Goal: Task Accomplishment & Management: Manage account settings

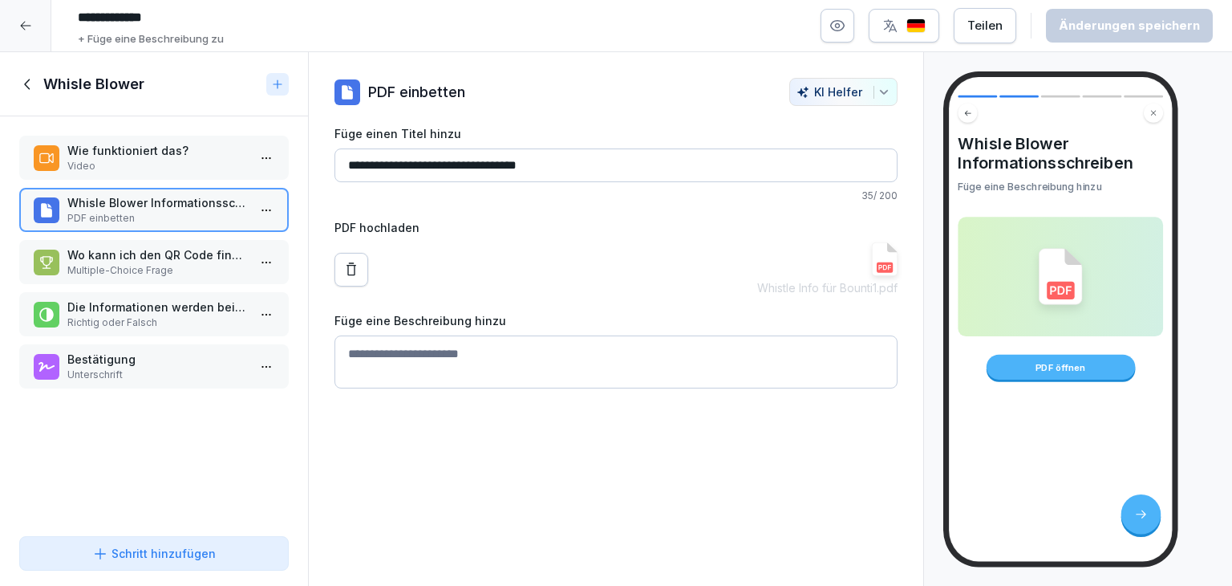
click at [1061, 367] on div "PDF öffnen" at bounding box center [1060, 367] width 149 height 25
click at [648, 444] on div "**********" at bounding box center [616, 319] width 616 height 534
click at [165, 559] on div "Schritt hinzufügen" at bounding box center [154, 553] width 124 height 17
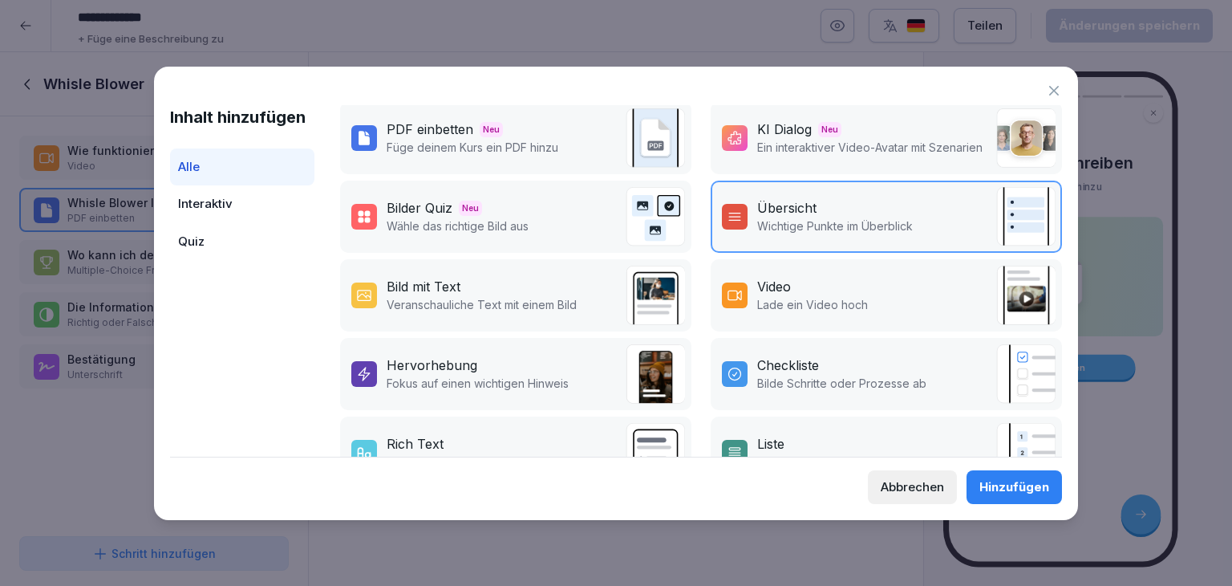
scroll to position [128, 0]
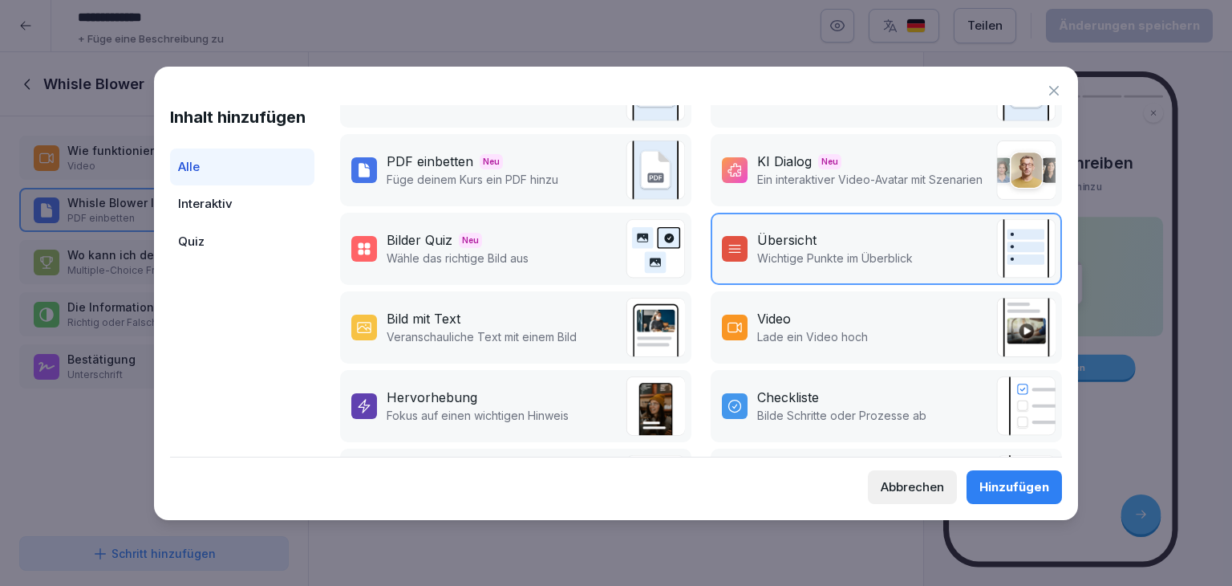
click at [1053, 87] on icon at bounding box center [1054, 91] width 16 height 16
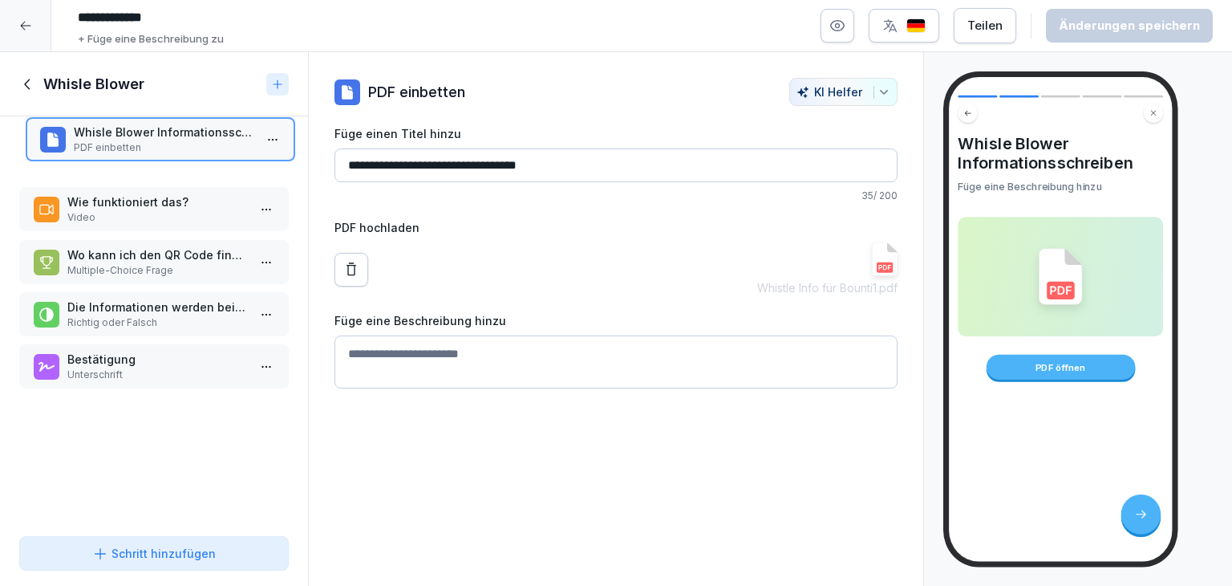
drag, startPoint x: 152, startPoint y: 218, endPoint x: 159, endPoint y: 127, distance: 91.7
click at [159, 127] on div "Whisle Blower Informationsschreiben PDF einbetten" at bounding box center [164, 139] width 180 height 31
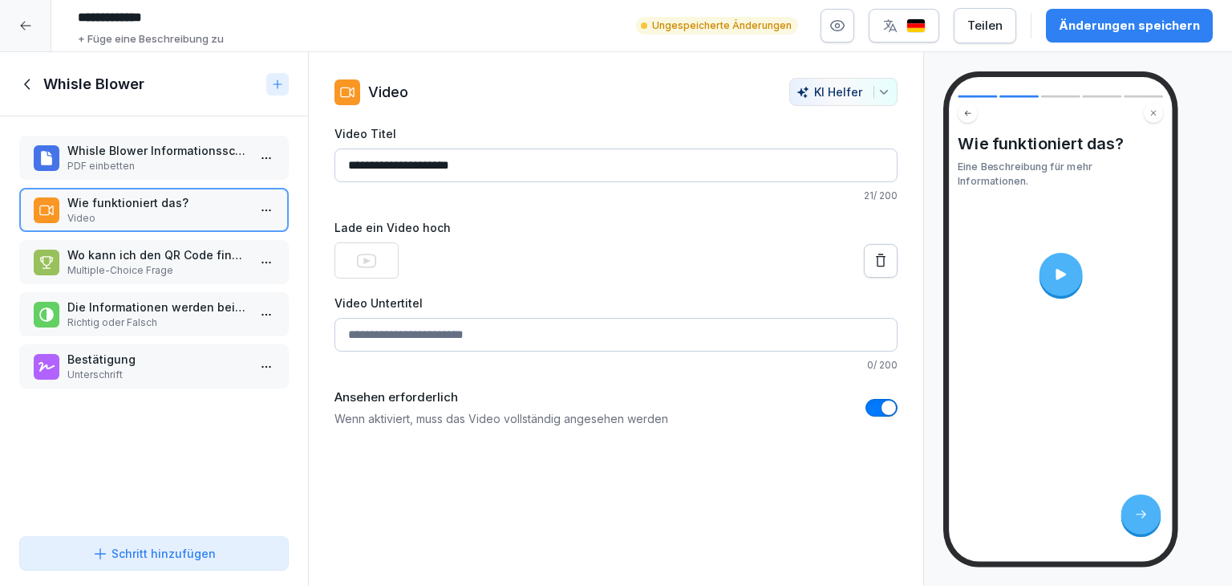
click at [1112, 32] on div "Änderungen speichern" at bounding box center [1129, 26] width 141 height 18
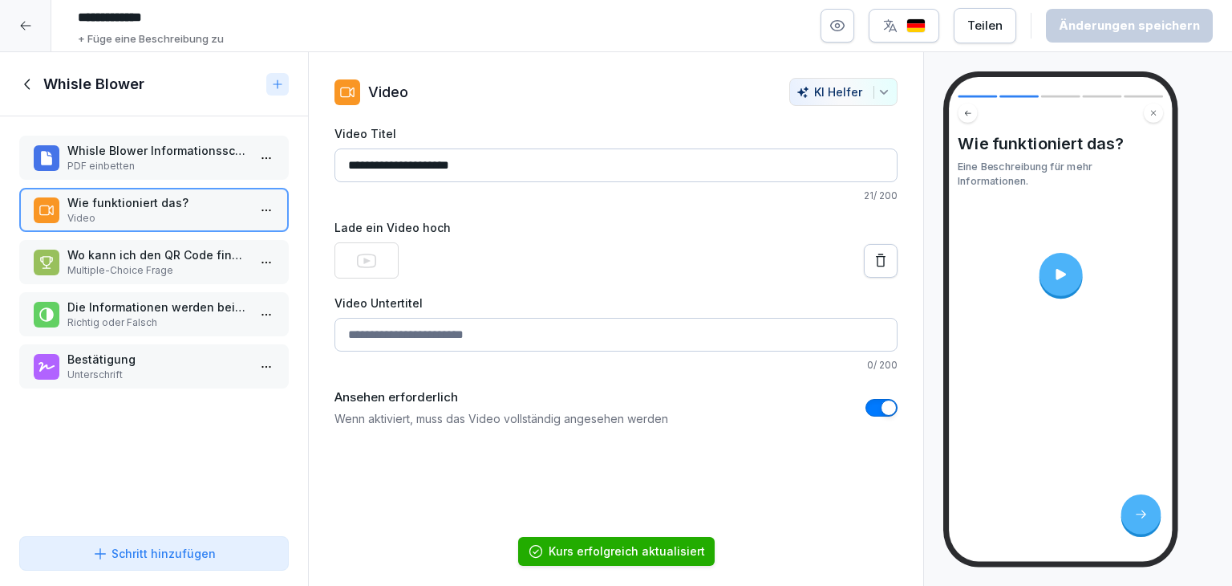
click at [1003, 27] on div "Teilen" at bounding box center [984, 26] width 35 height 18
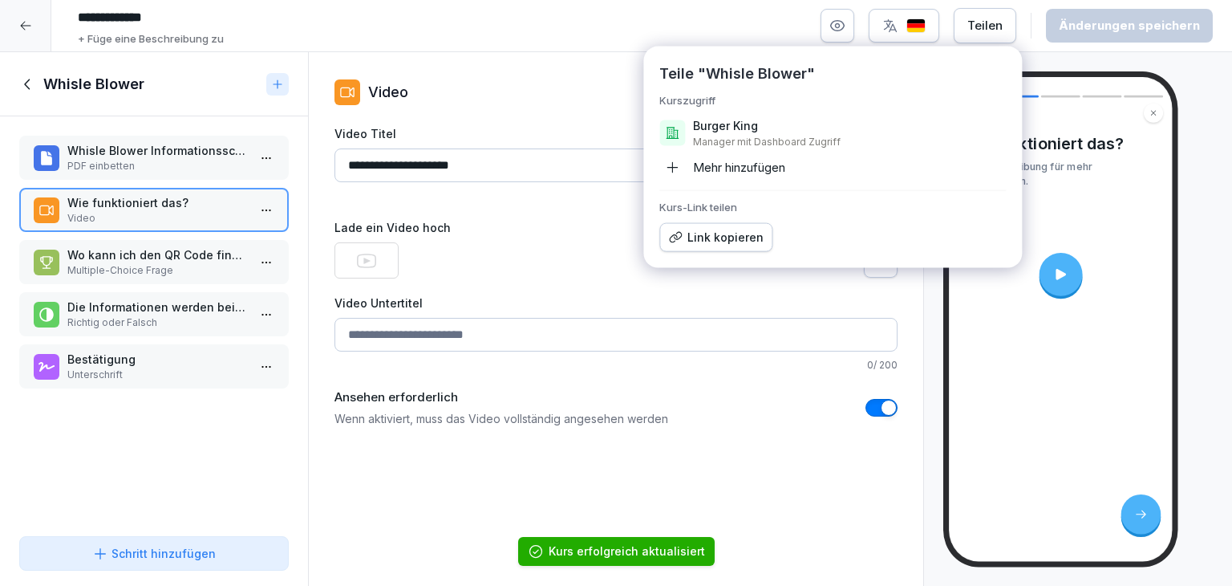
click at [730, 132] on p "Burger King" at bounding box center [725, 126] width 65 height 16
click at [725, 236] on div "Link kopieren" at bounding box center [715, 238] width 95 height 18
click at [116, 454] on div "Whisle Blower Informationsschreiben PDF einbetten Wie funktioniert das? Video W…" at bounding box center [154, 322] width 308 height 413
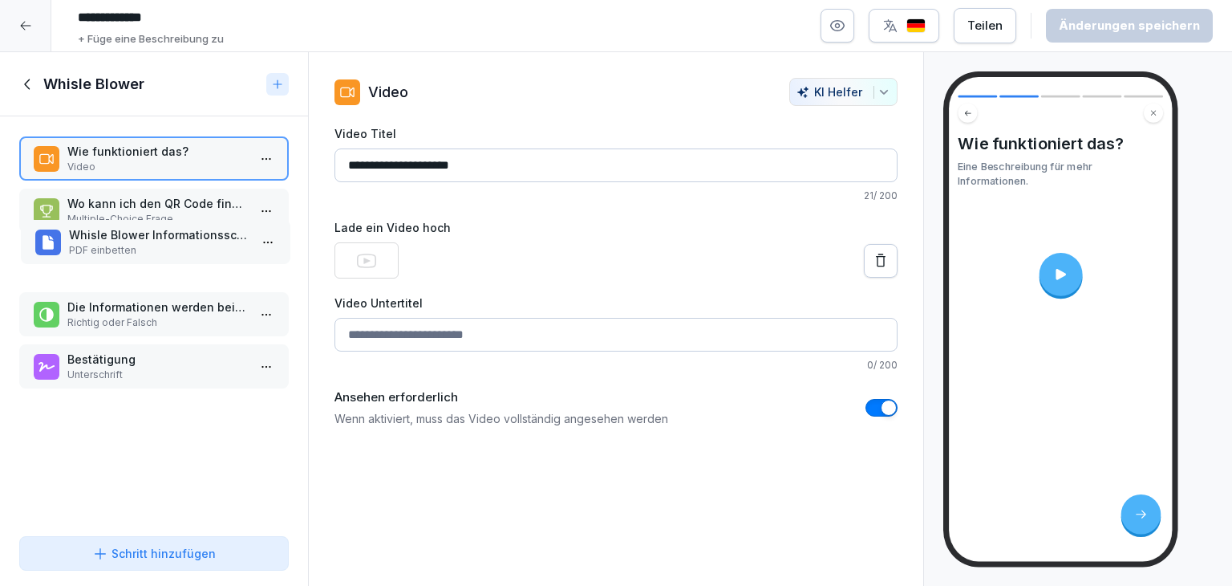
drag, startPoint x: 155, startPoint y: 153, endPoint x: 157, endPoint y: 237, distance: 84.3
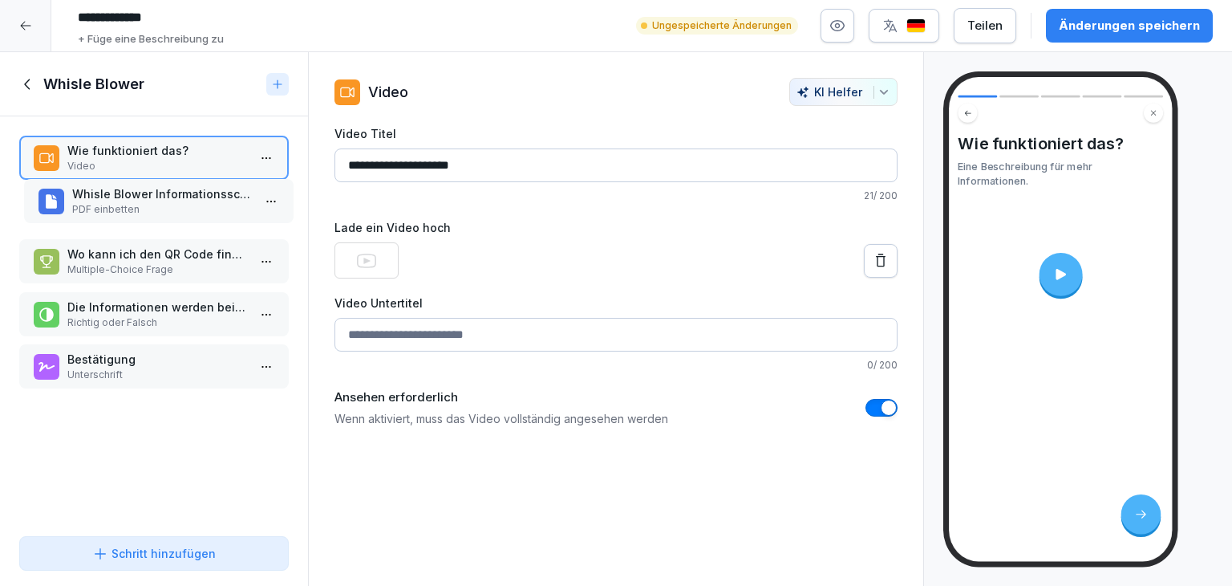
click at [147, 197] on p "Whisle Blower Informationsschreiben" at bounding box center [162, 193] width 180 height 17
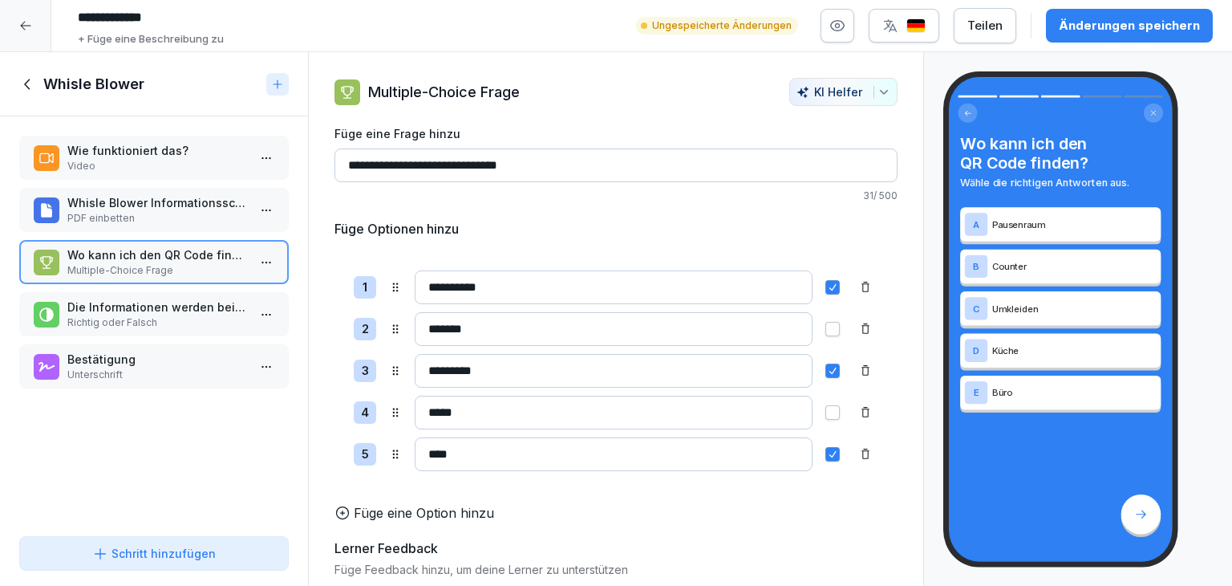
click at [182, 547] on div "Schritt hinzufügen" at bounding box center [154, 553] width 124 height 17
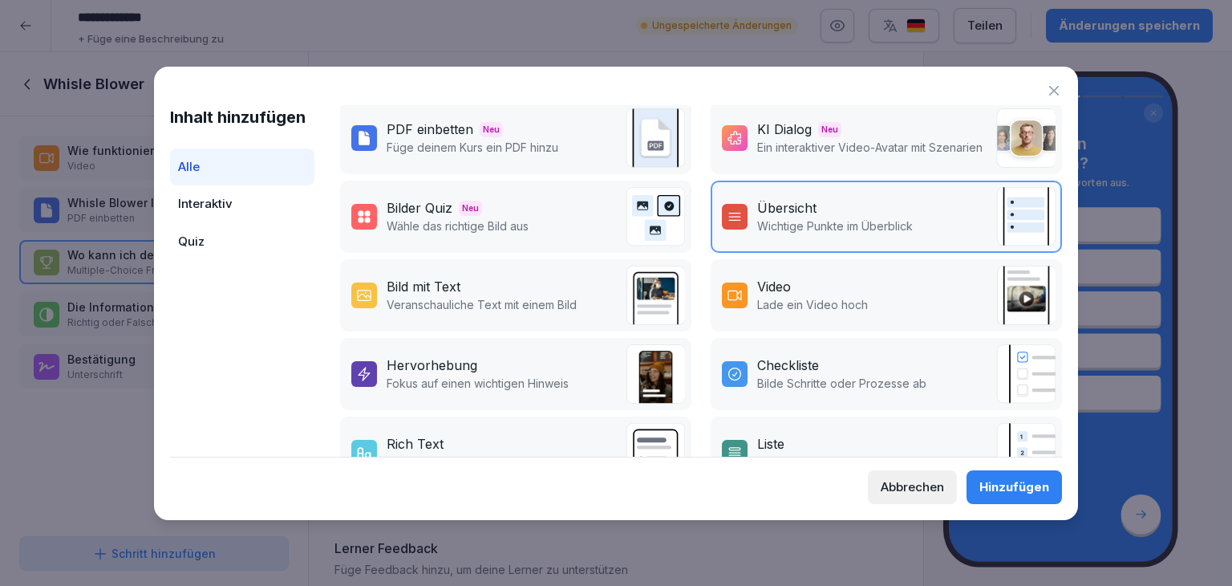
scroll to position [241, 0]
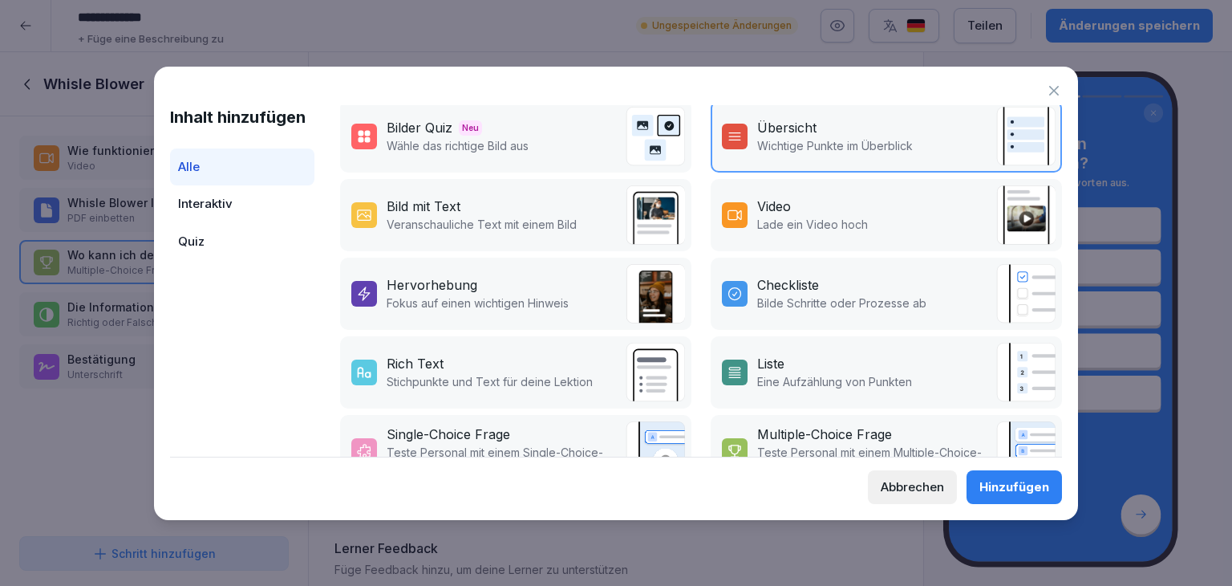
click at [488, 300] on p "Fokus auf einen wichtigen Hinweis" at bounding box center [478, 302] width 182 height 17
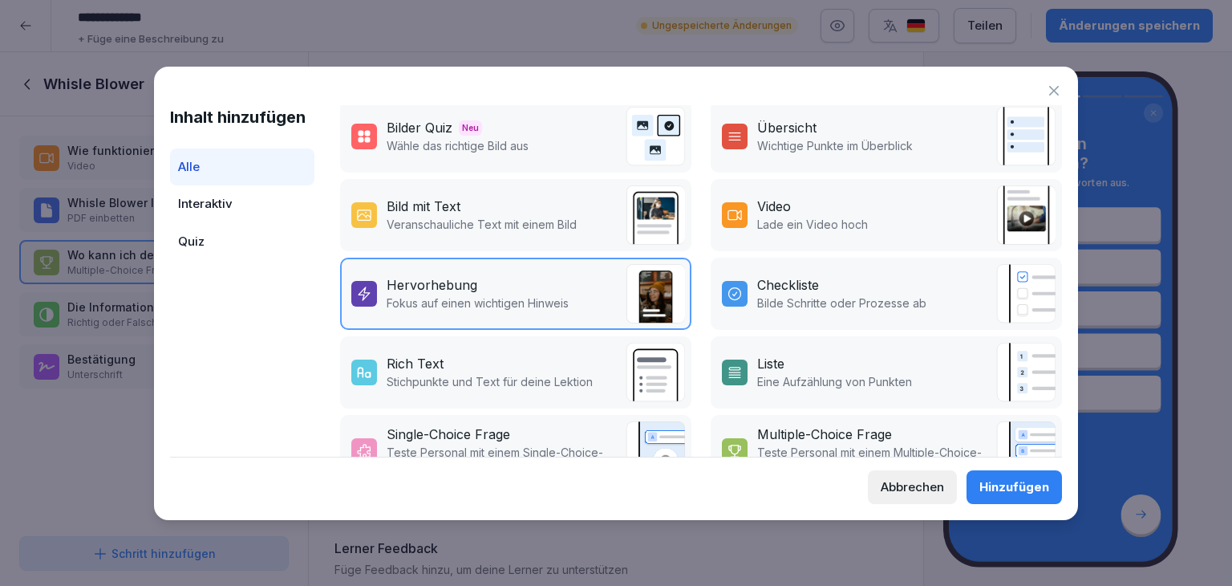
click at [997, 487] on div "Hinzufügen" at bounding box center [1015, 487] width 70 height 18
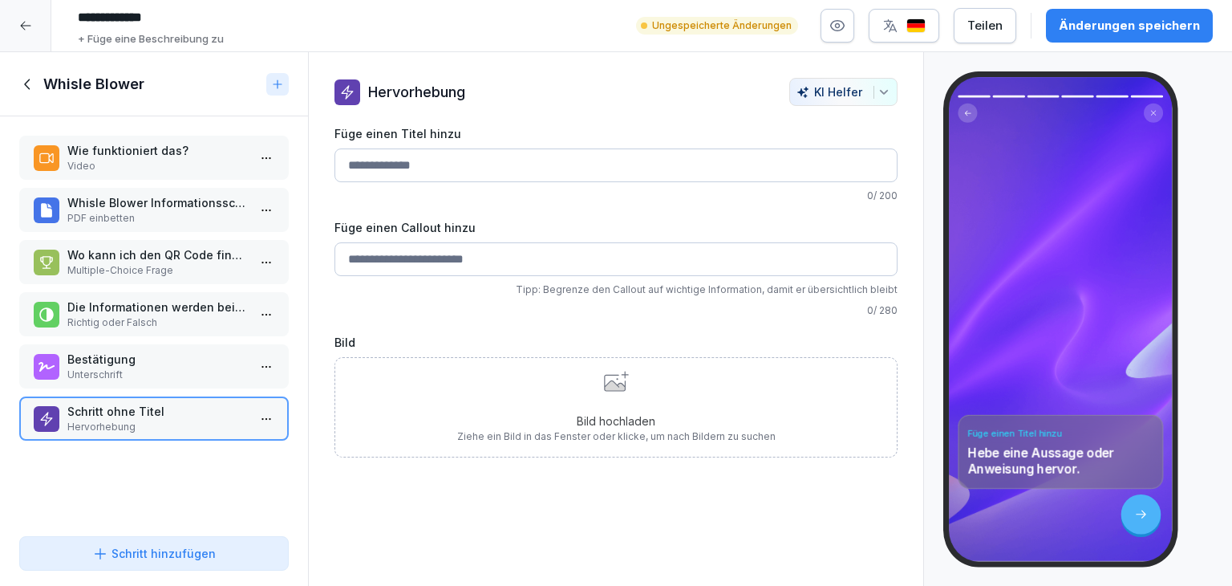
click at [605, 408] on div "Bild hochladen Ziehe ein Bild in das Fenster oder klicke, um nach Bildern zu su…" at bounding box center [616, 407] width 318 height 73
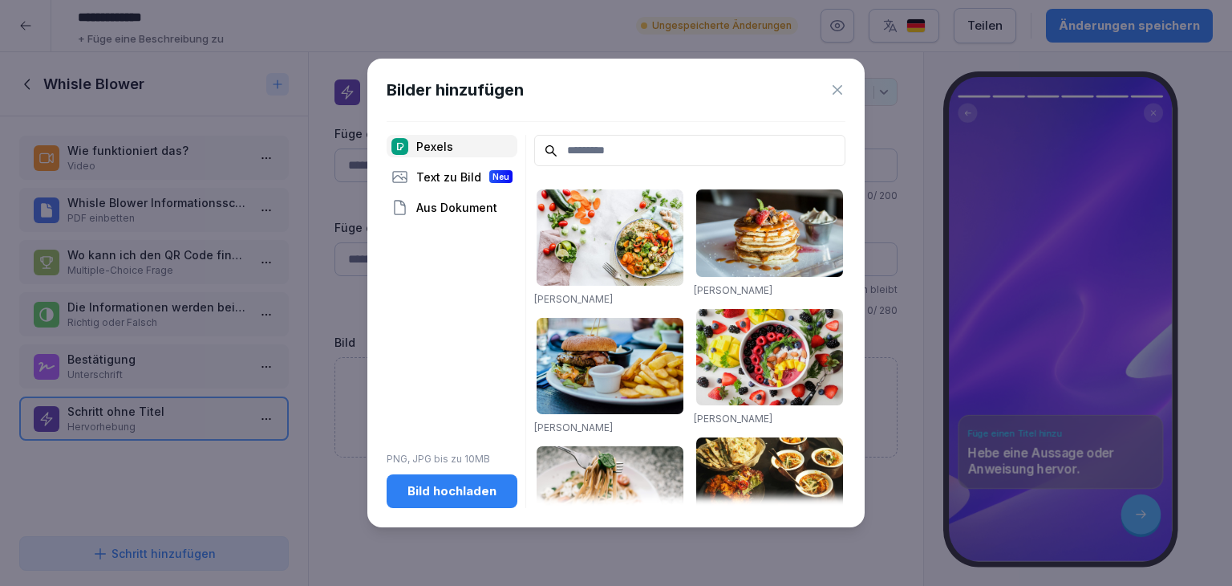
click at [446, 492] on div "Bild hochladen" at bounding box center [452, 491] width 105 height 18
click at [465, 497] on div "Bild hochladen" at bounding box center [452, 491] width 105 height 18
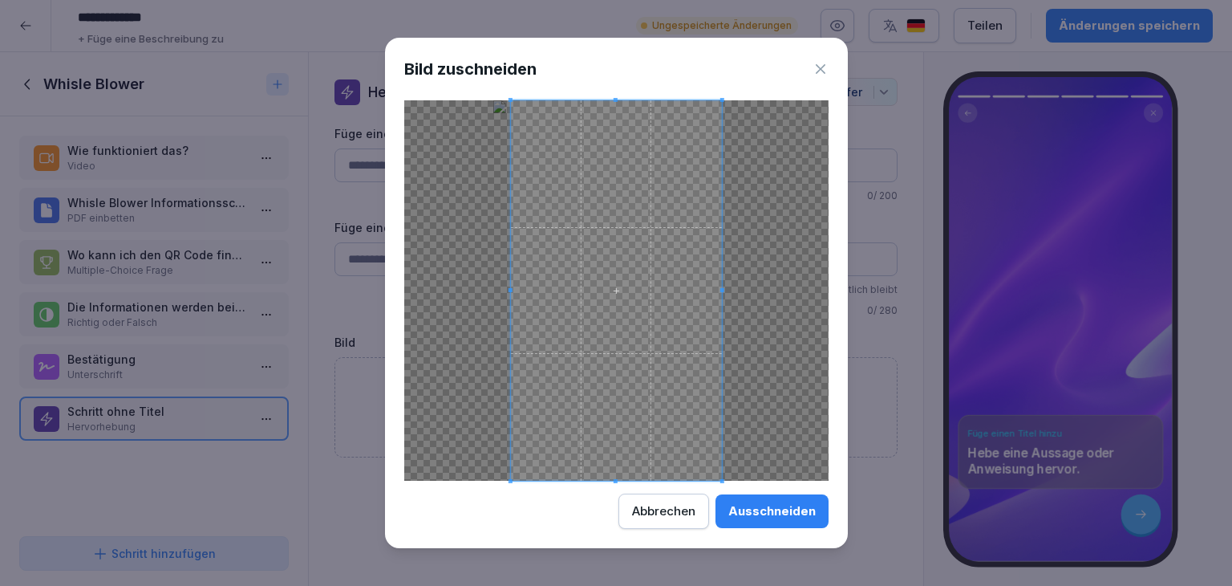
click at [729, 477] on div at bounding box center [616, 290] width 424 height 380
click at [747, 478] on div at bounding box center [616, 290] width 424 height 380
click at [738, 100] on div at bounding box center [616, 290] width 424 height 380
click at [671, 517] on div "Abbrechen" at bounding box center [663, 511] width 63 height 18
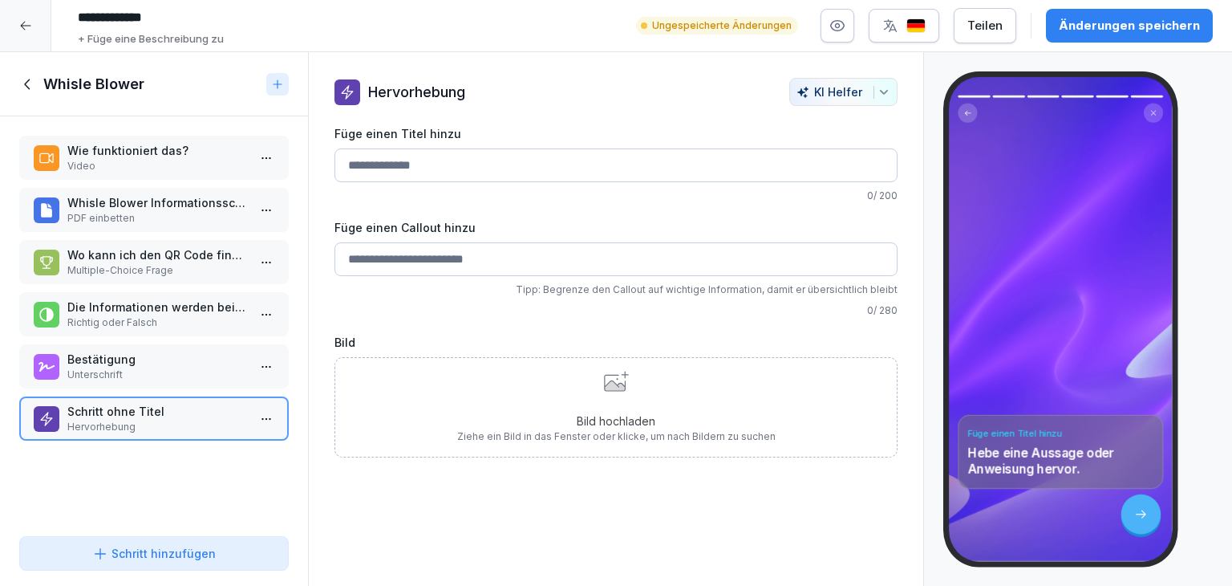
click at [255, 416] on html "**********" at bounding box center [616, 293] width 1232 height 586
click at [200, 509] on div "Löschen" at bounding box center [195, 506] width 136 height 30
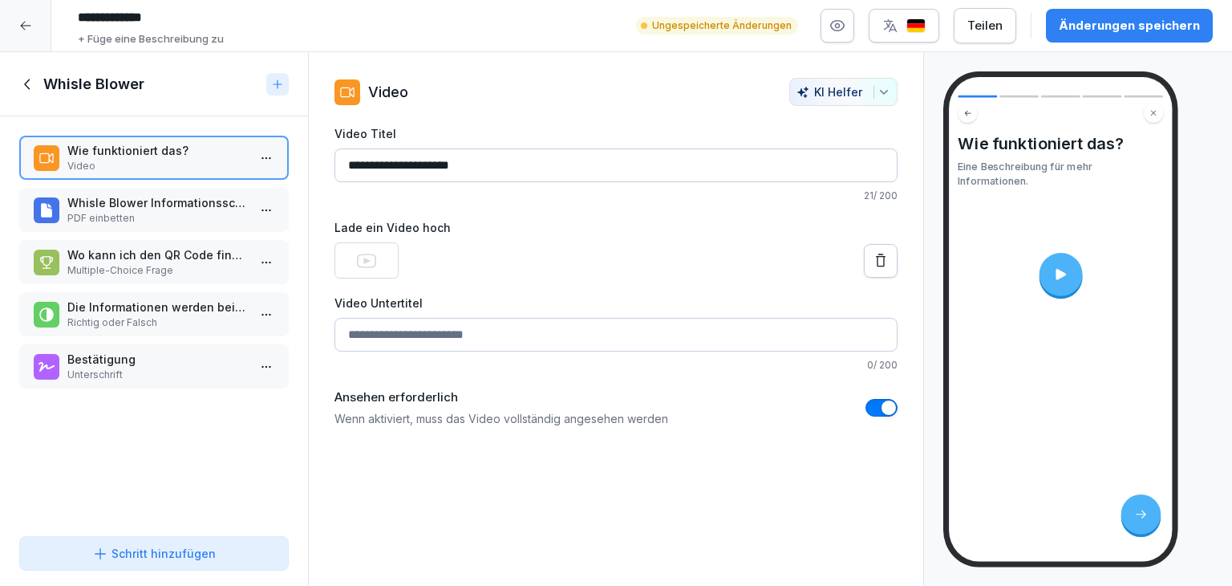
click at [185, 543] on button "Schritt hinzufügen" at bounding box center [154, 553] width 270 height 34
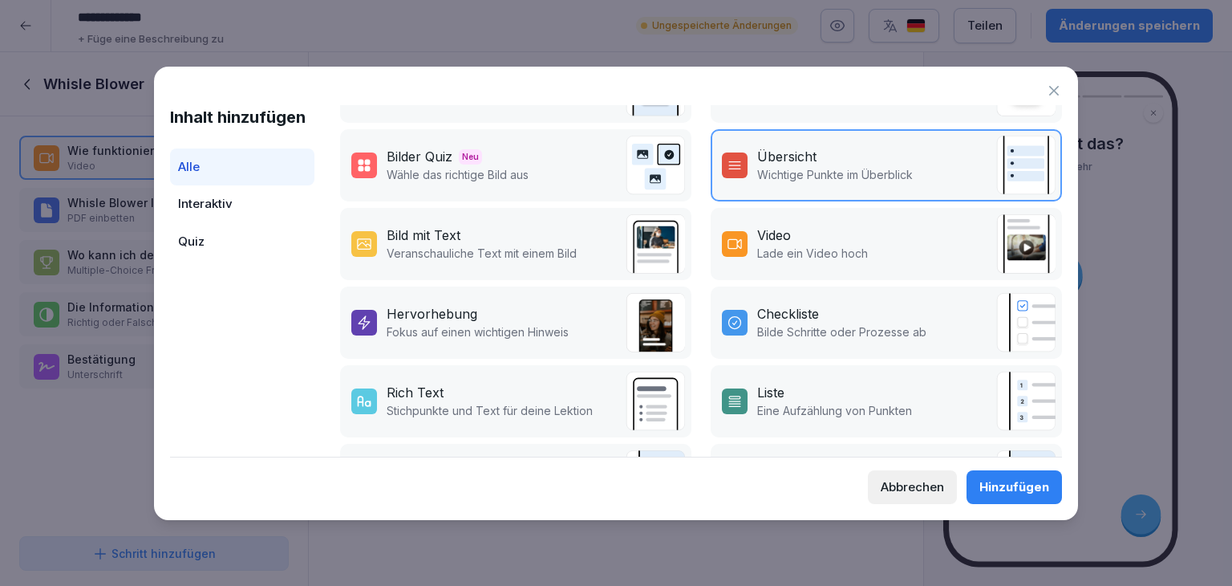
scroll to position [209, 0]
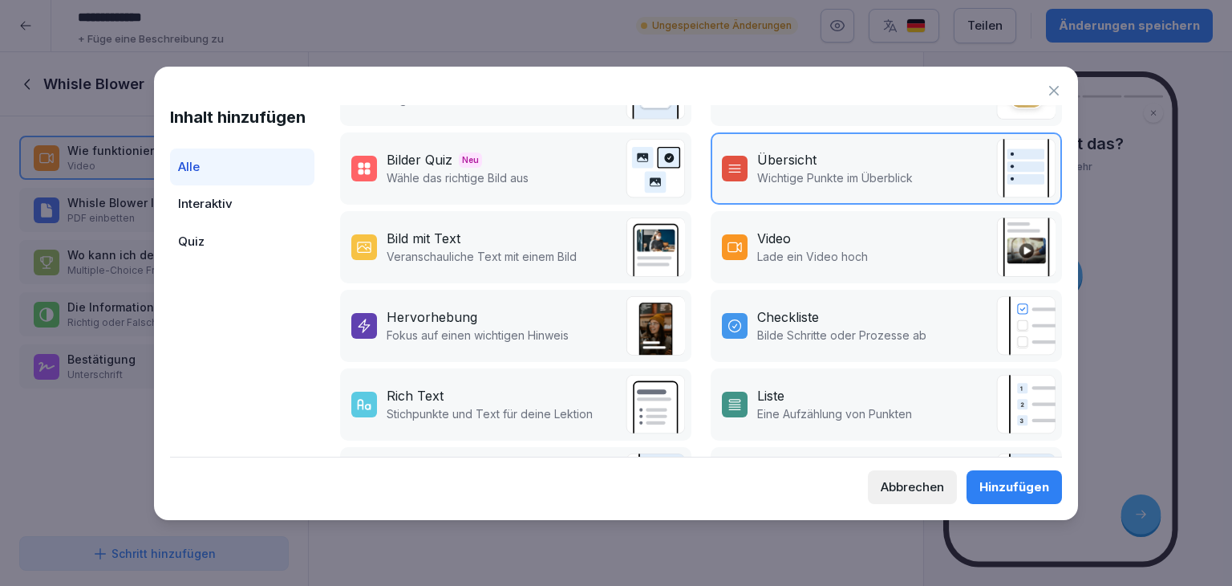
click at [474, 333] on p "Fokus auf einen wichtigen Hinweis" at bounding box center [478, 335] width 182 height 17
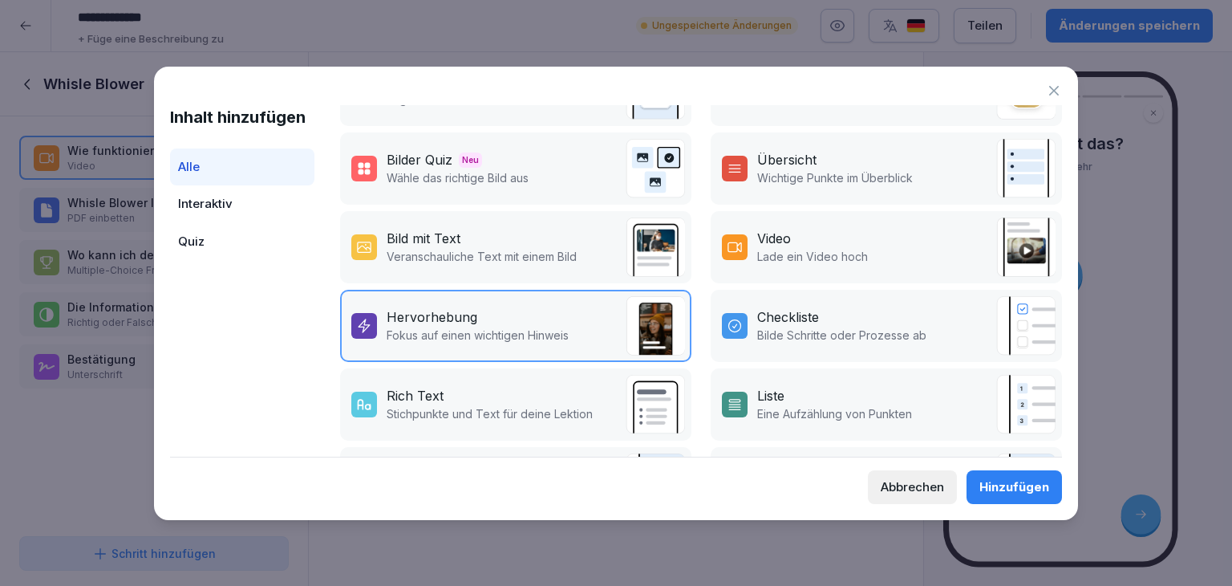
click at [1015, 485] on div "Hinzufügen" at bounding box center [1015, 487] width 70 height 18
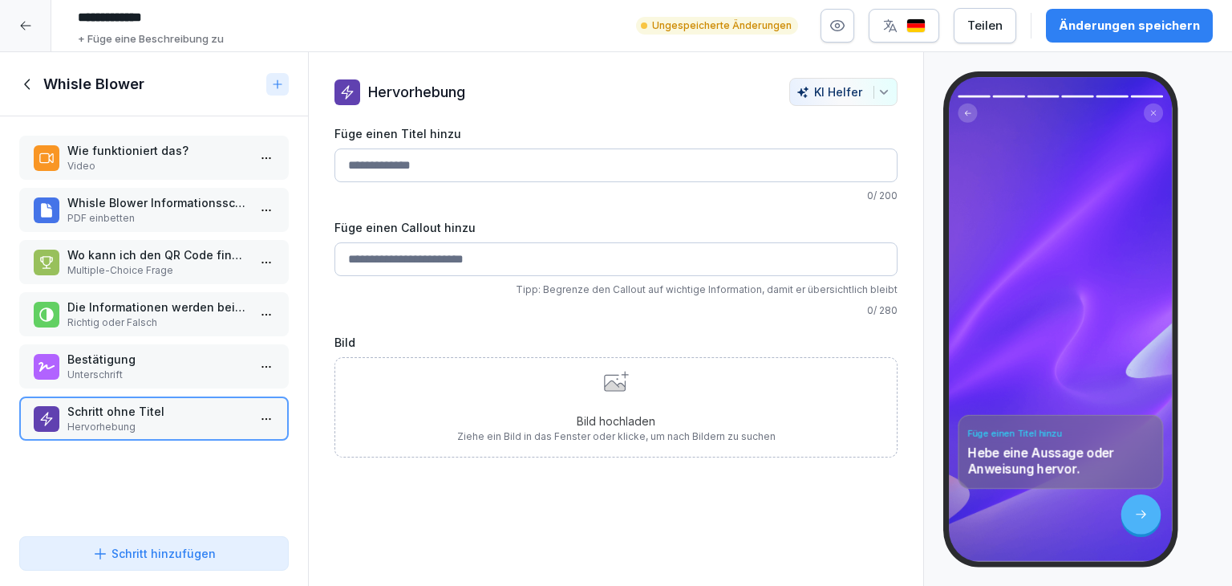
click at [625, 401] on div "Bild hochladen Ziehe ein Bild in das Fenster oder klicke, um nach Bildern zu su…" at bounding box center [616, 407] width 318 height 73
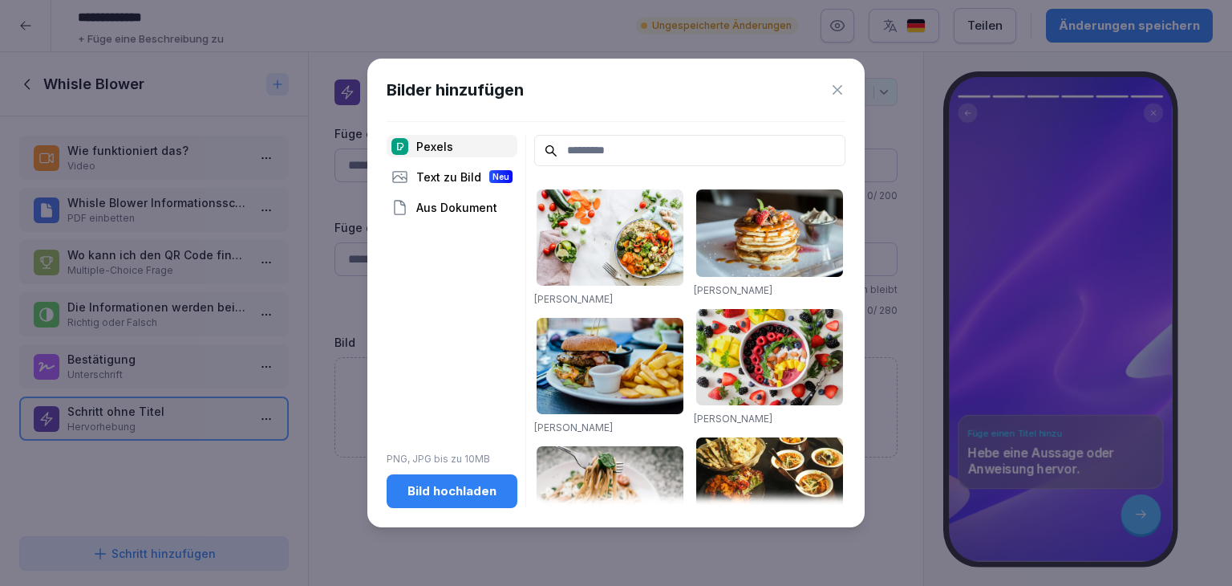
click at [464, 480] on button "Bild hochladen" at bounding box center [452, 491] width 131 height 34
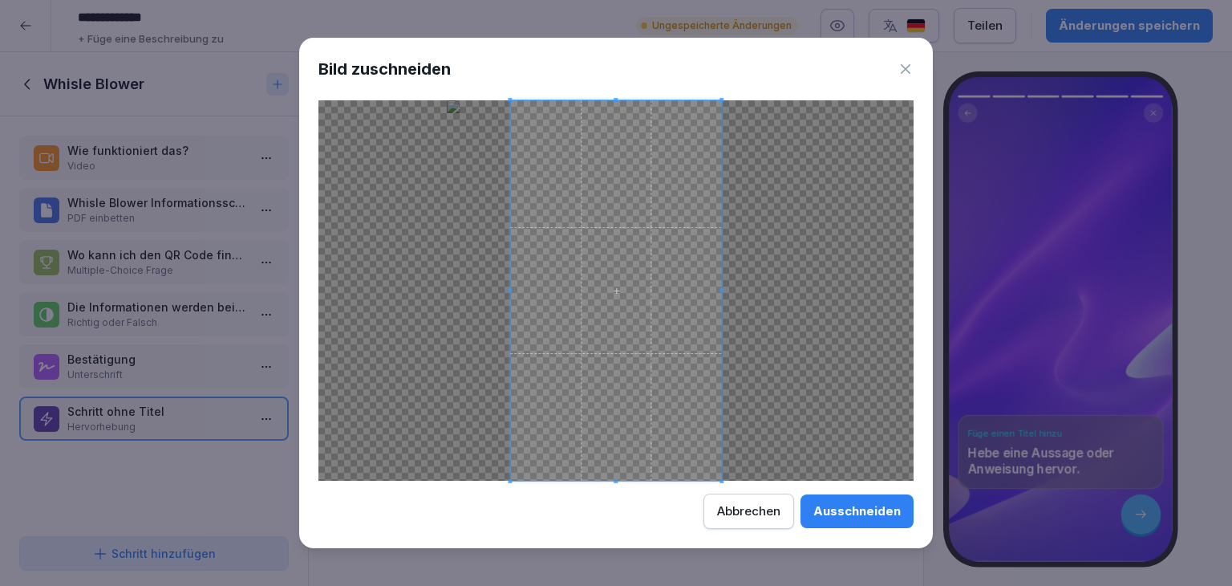
click at [761, 479] on div at bounding box center [615, 290] width 595 height 380
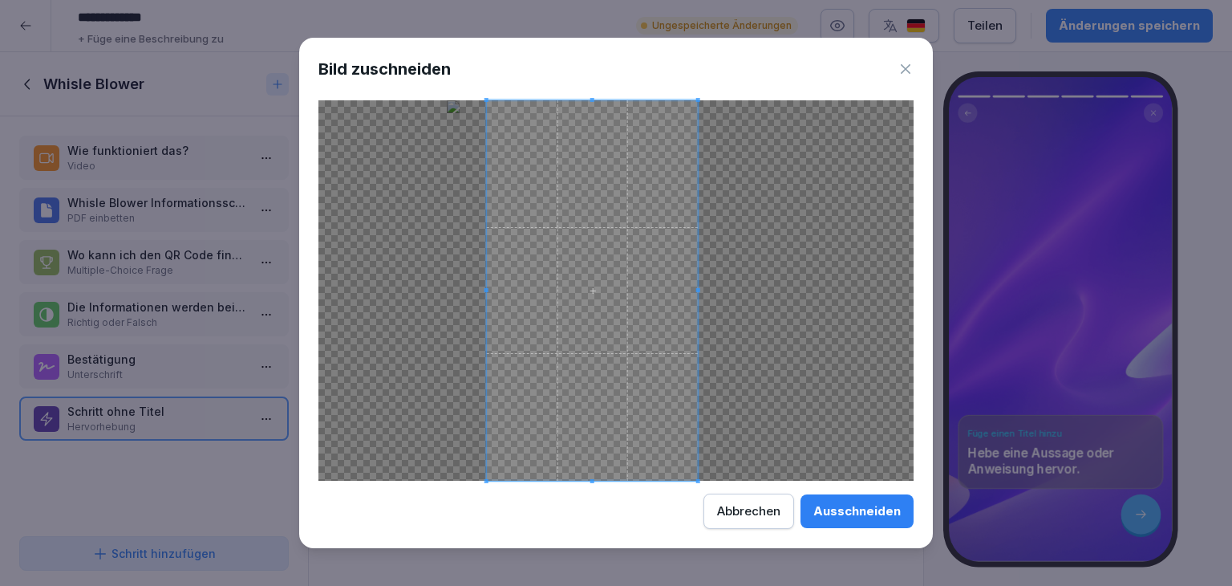
click at [661, 444] on span at bounding box center [592, 290] width 211 height 380
click at [752, 293] on div at bounding box center [615, 290] width 595 height 380
click at [765, 511] on div "Abbrechen" at bounding box center [748, 511] width 63 height 18
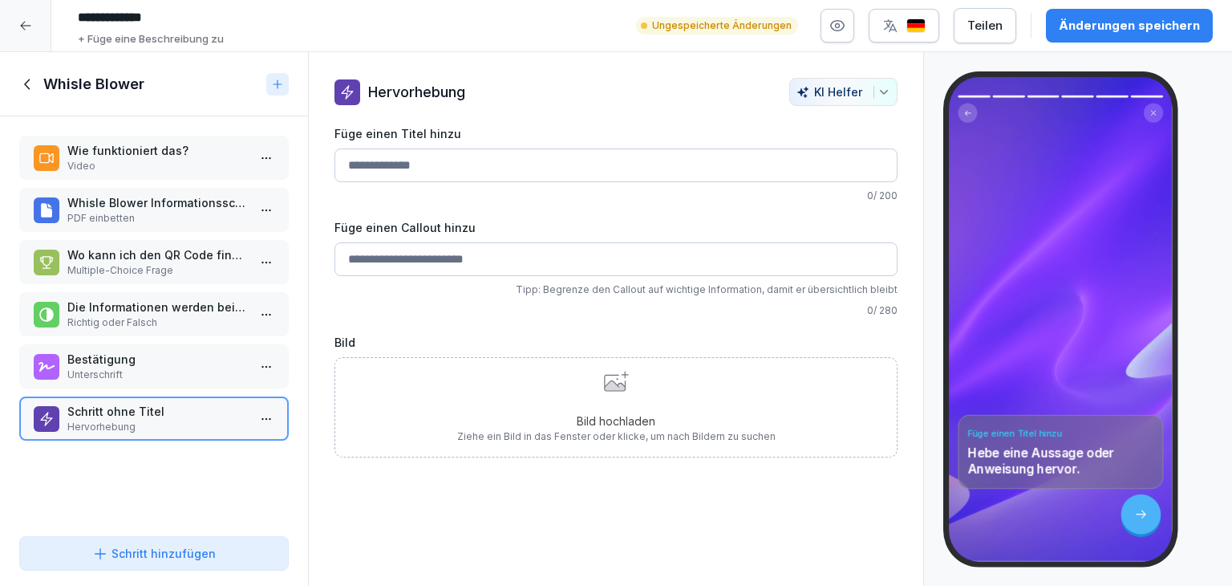
click at [610, 391] on div "Bild hochladen Ziehe ein Bild in das Fenster oder klicke, um nach Bildern zu su…" at bounding box center [616, 407] width 318 height 73
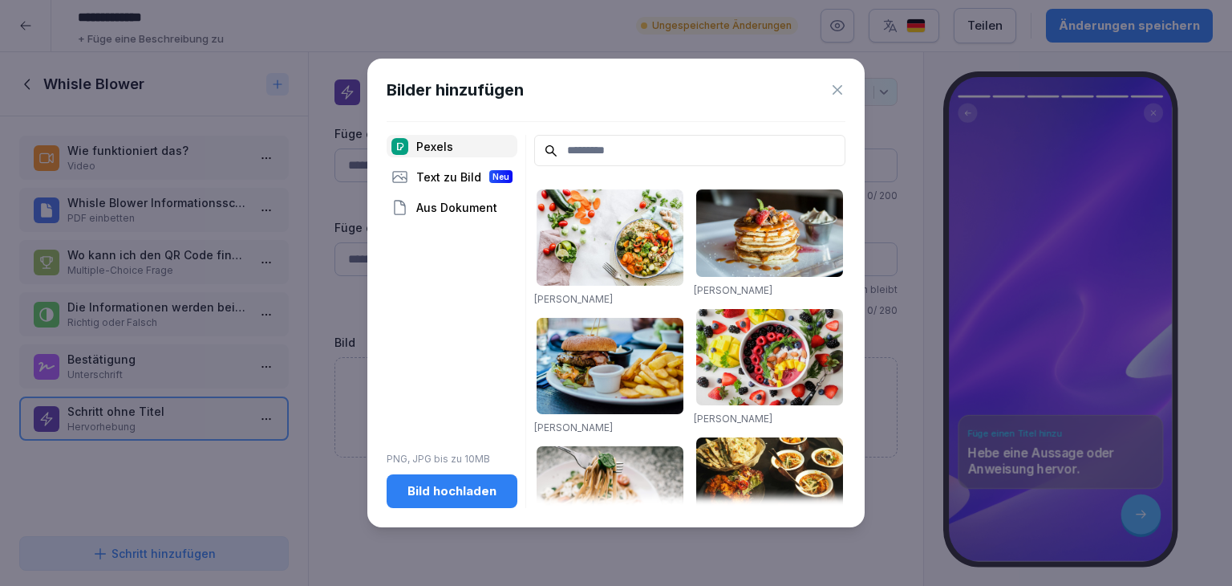
click at [424, 482] on div "Bild hochladen" at bounding box center [452, 491] width 105 height 18
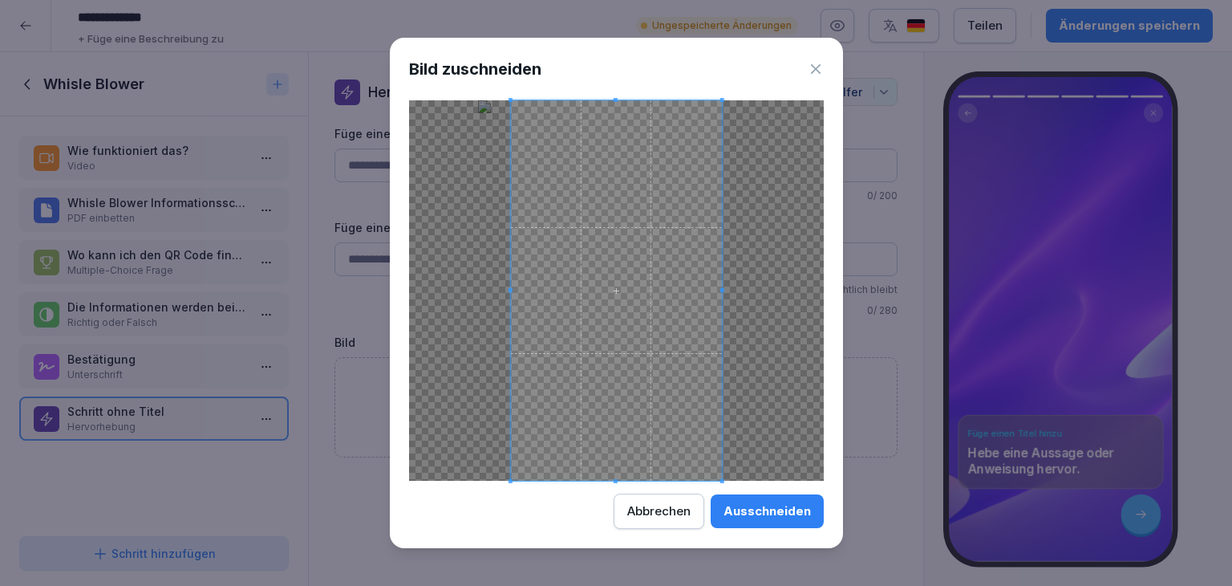
click at [776, 476] on div at bounding box center [616, 290] width 415 height 380
click at [766, 286] on div at bounding box center [616, 290] width 415 height 380
click at [808, 73] on icon at bounding box center [816, 69] width 16 height 16
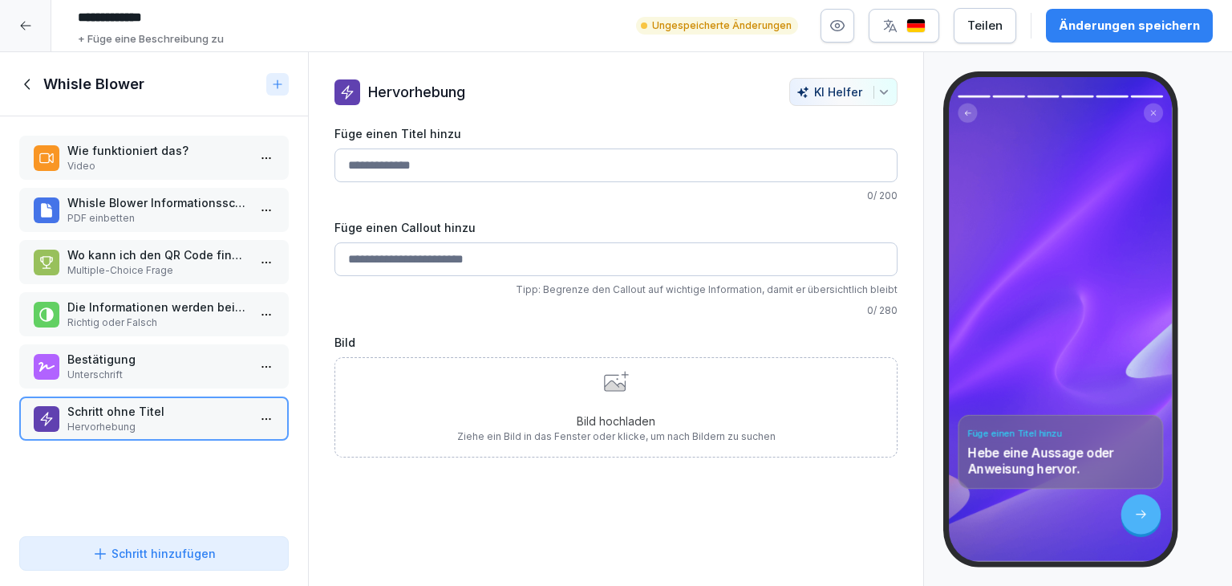
click at [592, 390] on div "Bild hochladen Ziehe ein Bild in das Fenster oder klicke, um nach Bildern zu su…" at bounding box center [616, 407] width 318 height 73
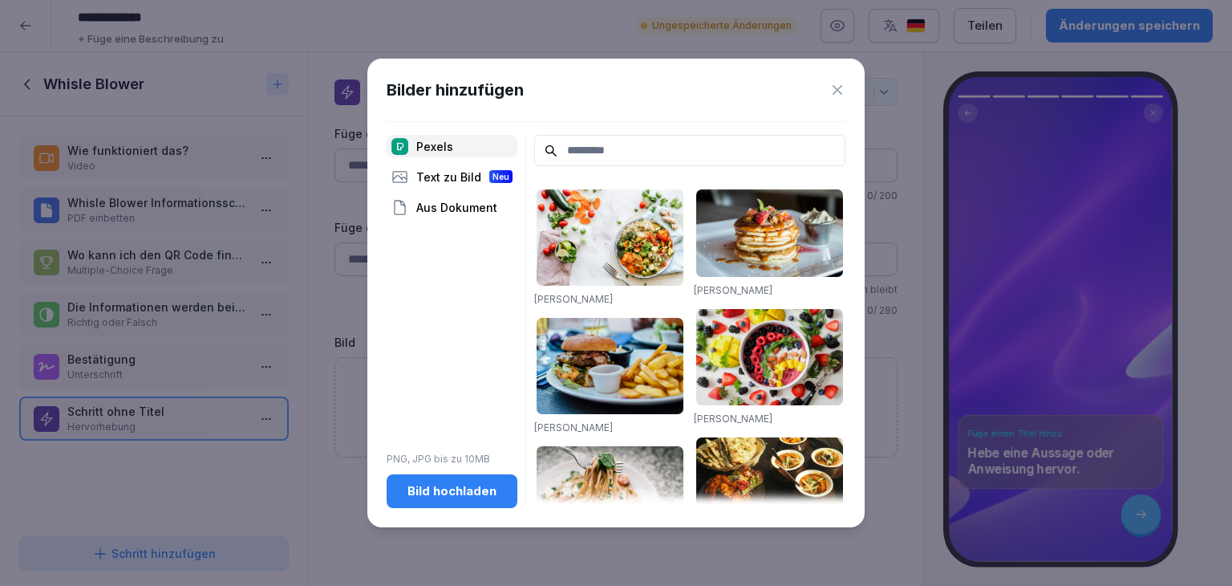
click at [416, 495] on div "Bild hochladen" at bounding box center [452, 491] width 105 height 18
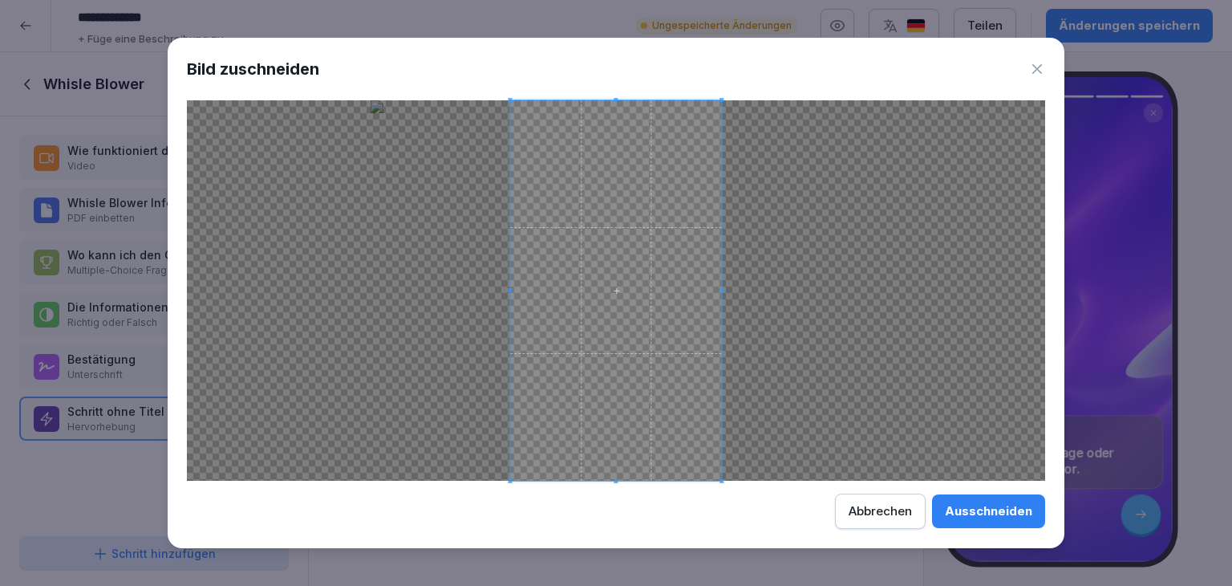
click at [750, 290] on div at bounding box center [616, 290] width 858 height 380
click at [617, 477] on span at bounding box center [615, 290] width 211 height 380
click at [627, 493] on div "Bild zuschneiden Ausschneiden Abbrechen" at bounding box center [616, 293] width 897 height 511
click at [599, 354] on span at bounding box center [623, 290] width 211 height 380
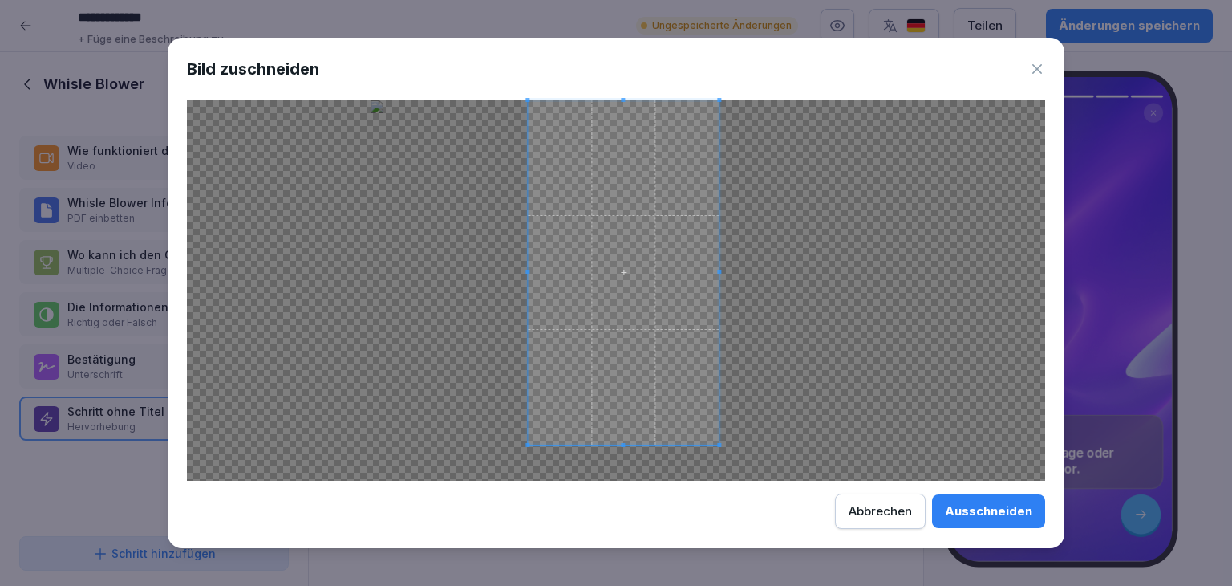
click at [621, 442] on div at bounding box center [623, 272] width 191 height 344
click at [886, 514] on div "Abbrechen" at bounding box center [880, 511] width 63 height 18
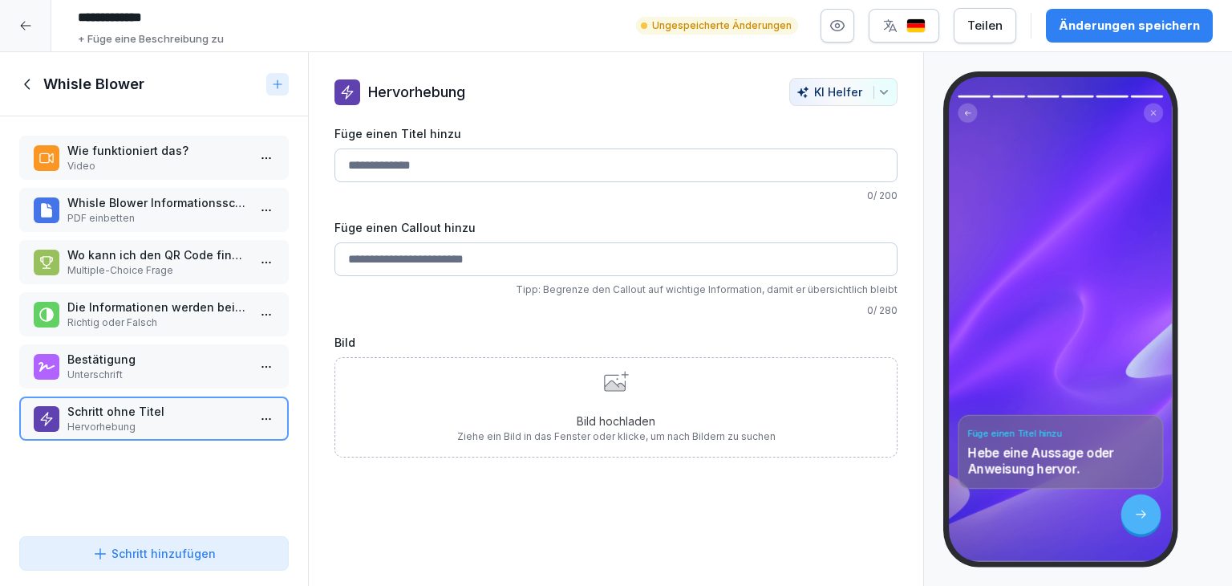
click at [626, 408] on div "Bild hochladen Ziehe ein Bild in das Fenster oder klicke, um nach Bildern zu su…" at bounding box center [616, 407] width 318 height 73
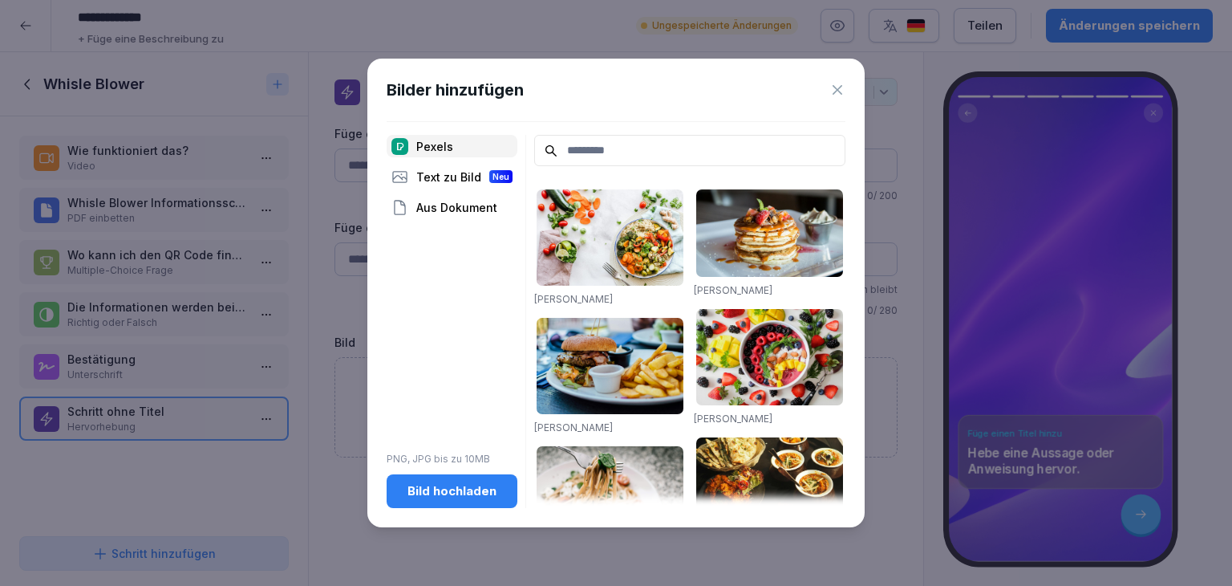
click at [468, 507] on div "Bilder hinzufügen Pexels Text zu Bild Neu Aus Dokument PNG, JPG bis zu 10MB Bil…" at bounding box center [615, 293] width 497 height 469
click at [471, 480] on button "Bild hochladen" at bounding box center [452, 491] width 131 height 34
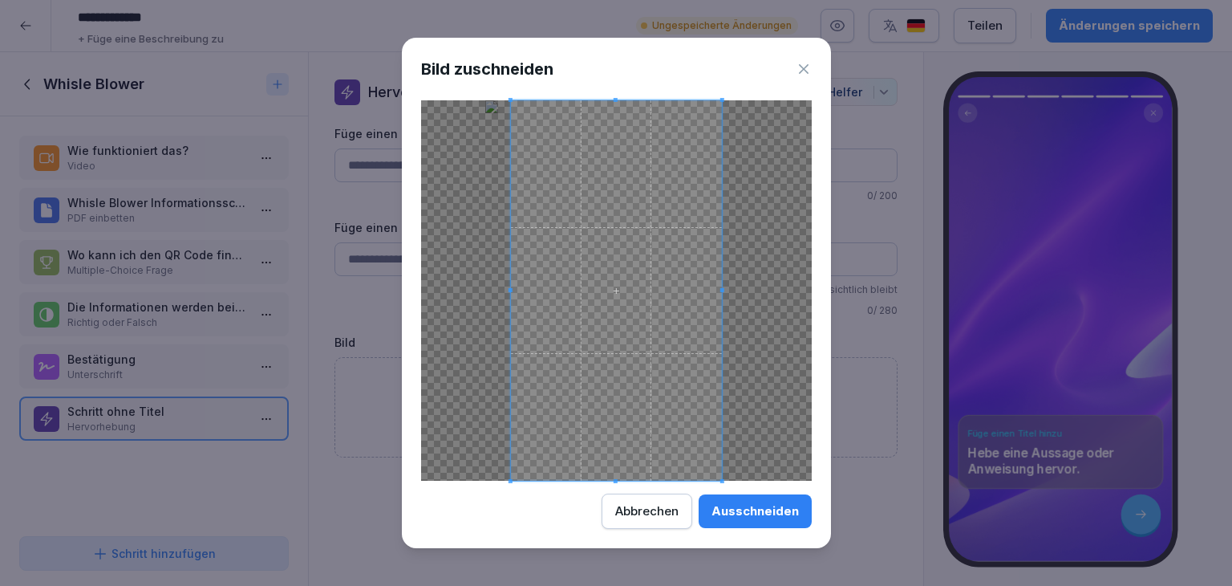
click at [771, 481] on div "Bild zuschneiden Ausschneiden Abbrechen" at bounding box center [616, 293] width 429 height 511
click at [648, 521] on button "Abbrechen" at bounding box center [647, 510] width 91 height 35
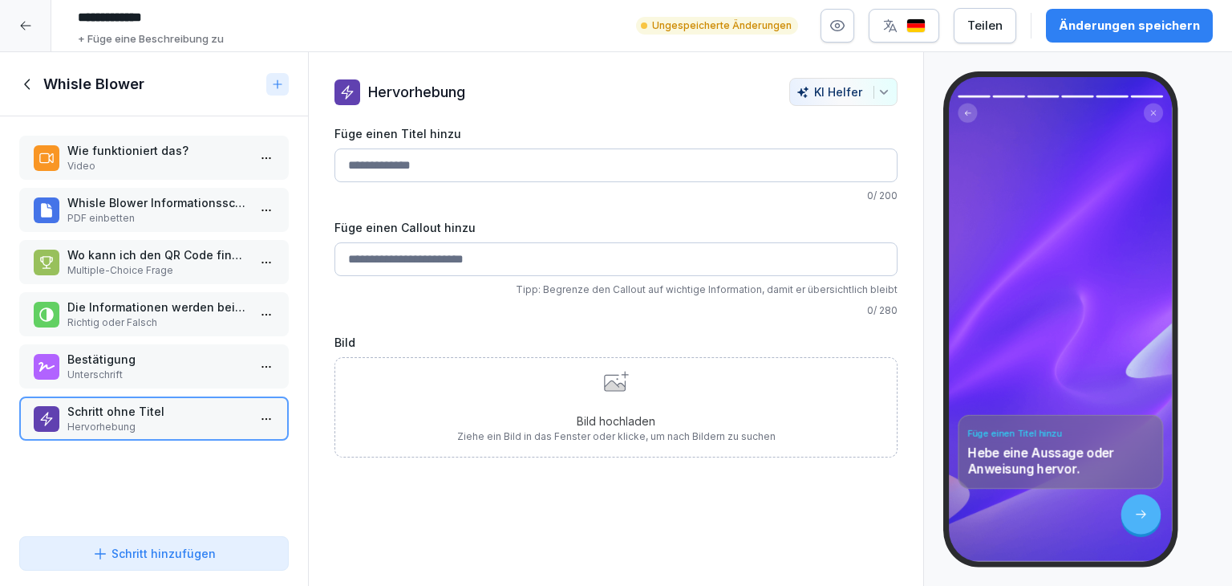
click at [157, 550] on div "Schritt hinzufügen" at bounding box center [154, 553] width 124 height 17
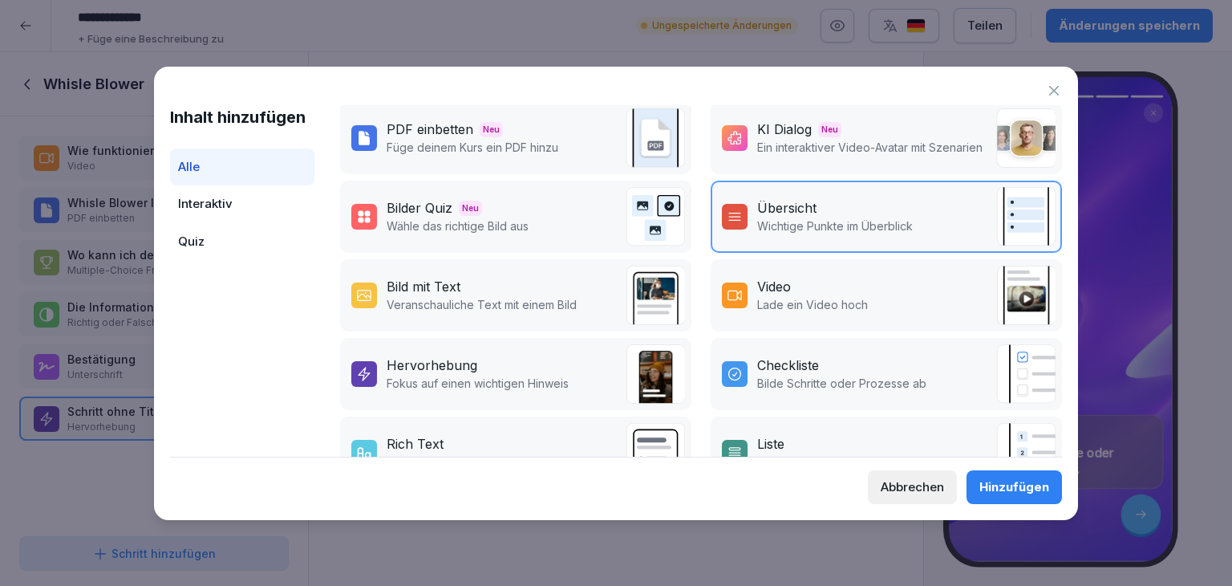
scroll to position [241, 0]
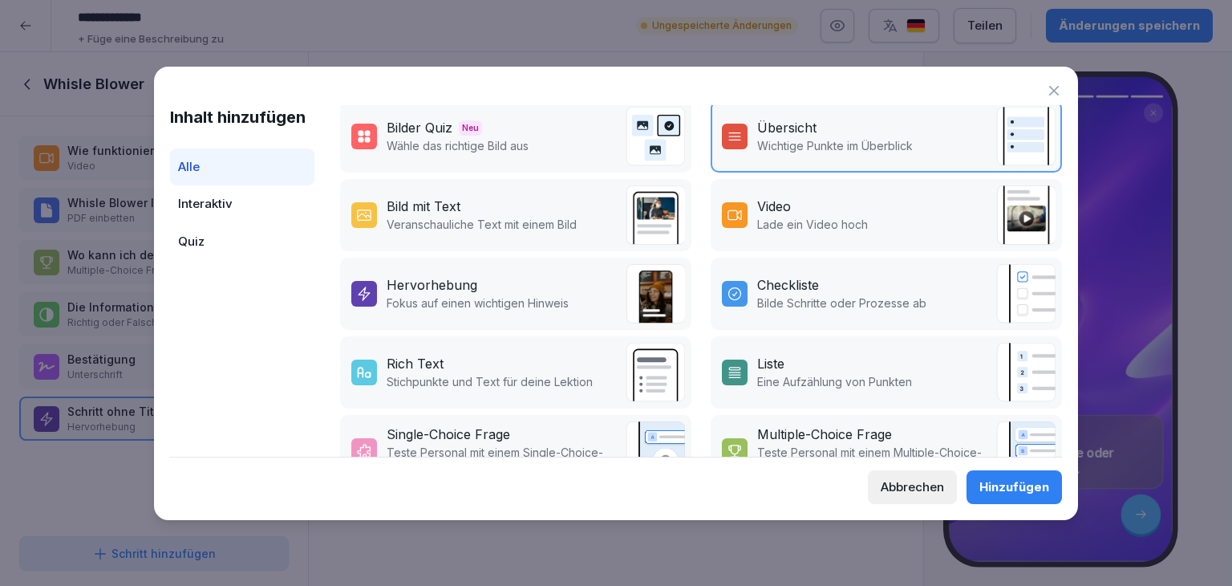
click at [503, 306] on p "Fokus auf einen wichtigen Hinweis" at bounding box center [478, 302] width 182 height 17
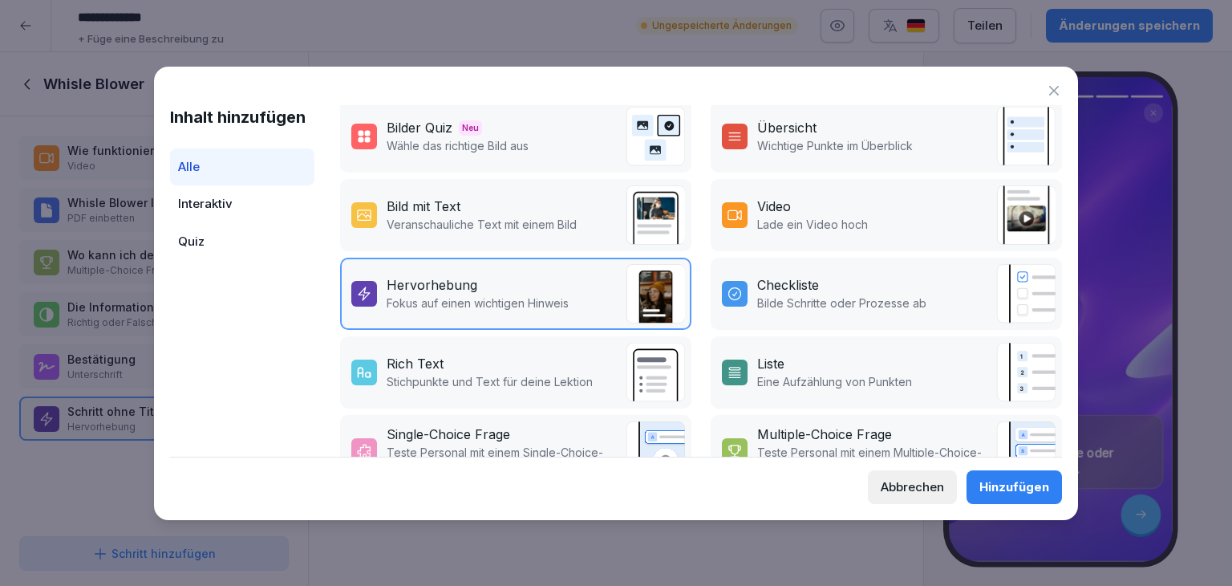
click at [920, 485] on div "Abbrechen" at bounding box center [912, 487] width 63 height 18
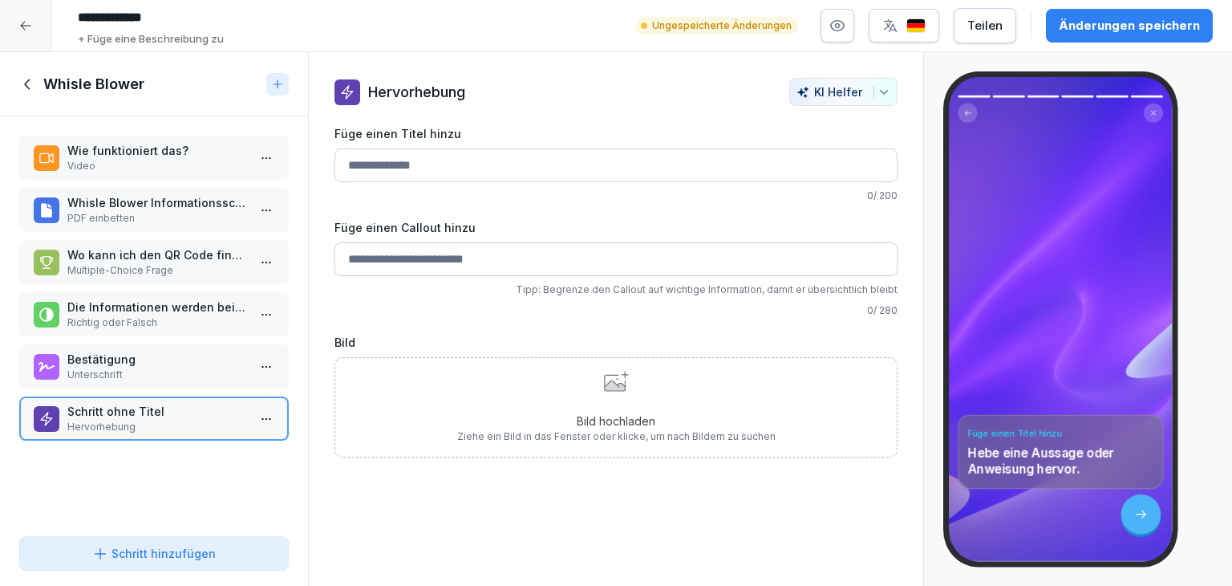
click at [619, 407] on div "Bild hochladen Ziehe ein Bild in das Fenster oder klicke, um nach Bildern zu su…" at bounding box center [616, 407] width 318 height 73
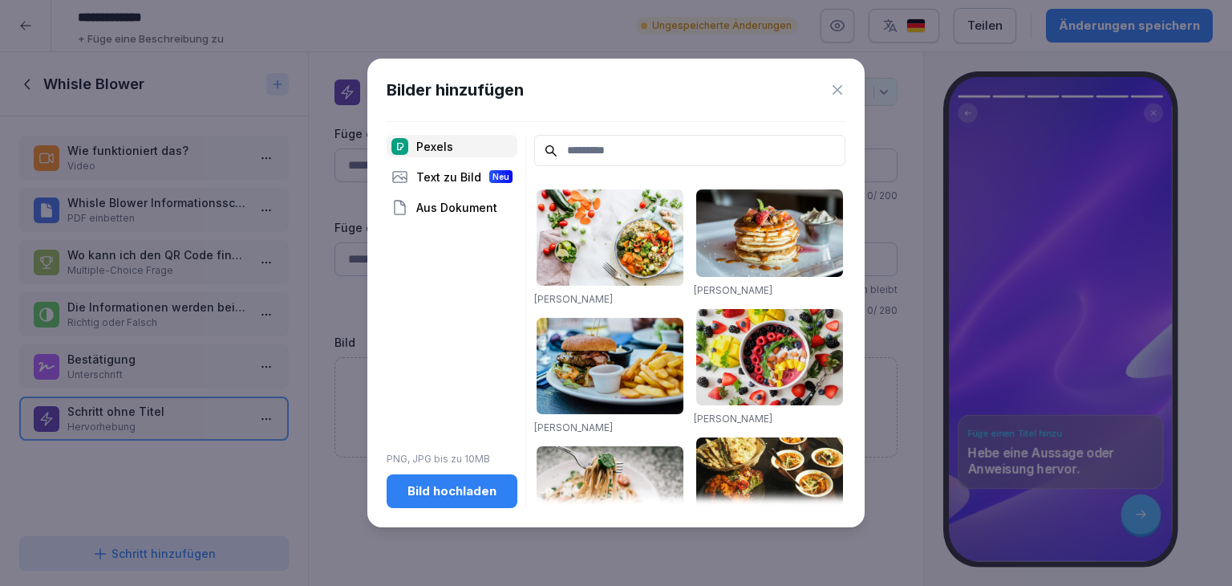
click at [459, 482] on div "Bild hochladen" at bounding box center [452, 491] width 105 height 18
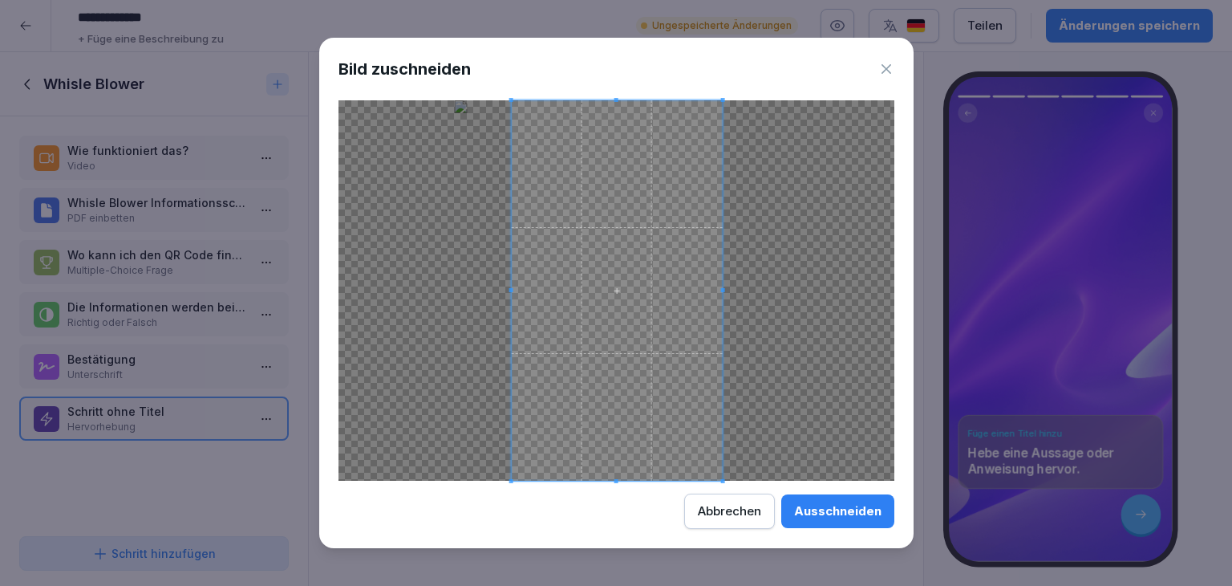
click at [619, 324] on span at bounding box center [616, 290] width 211 height 380
click at [615, 100] on span at bounding box center [617, 102] width 4 height 4
click at [827, 513] on div "Ausschneiden" at bounding box center [837, 511] width 87 height 18
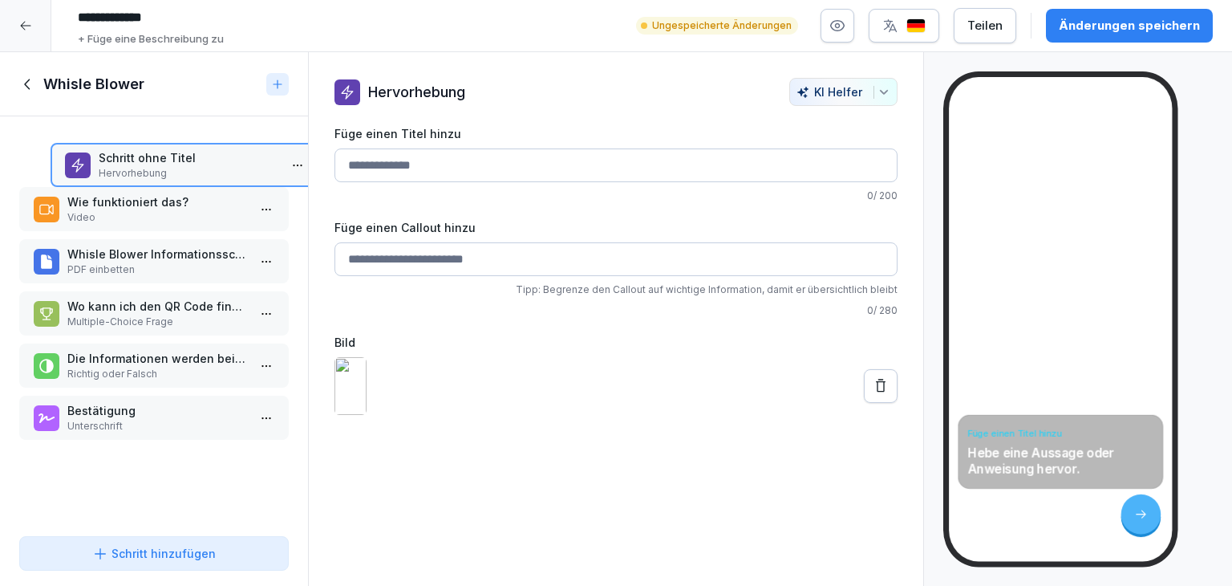
drag, startPoint x: 103, startPoint y: 418, endPoint x: 154, endPoint y: 155, distance: 267.9
click at [154, 166] on p "Hervorhebung" at bounding box center [189, 173] width 180 height 14
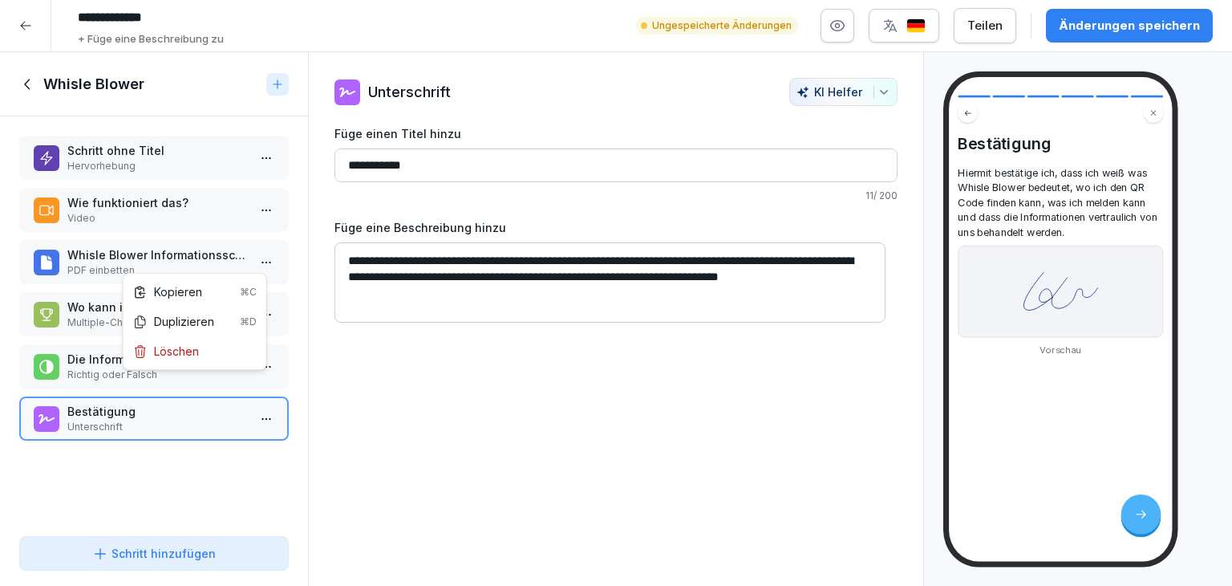
click at [258, 264] on html "**********" at bounding box center [616, 293] width 1232 height 586
click at [182, 354] on div "Löschen" at bounding box center [166, 351] width 66 height 17
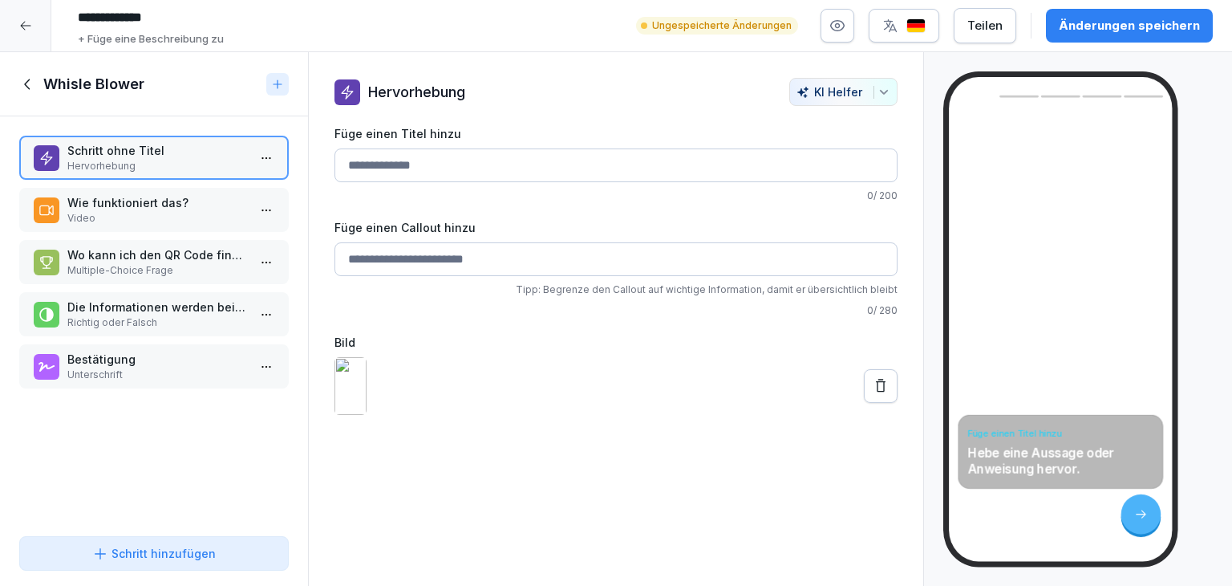
click at [1108, 33] on div "Änderungen speichern" at bounding box center [1129, 26] width 141 height 18
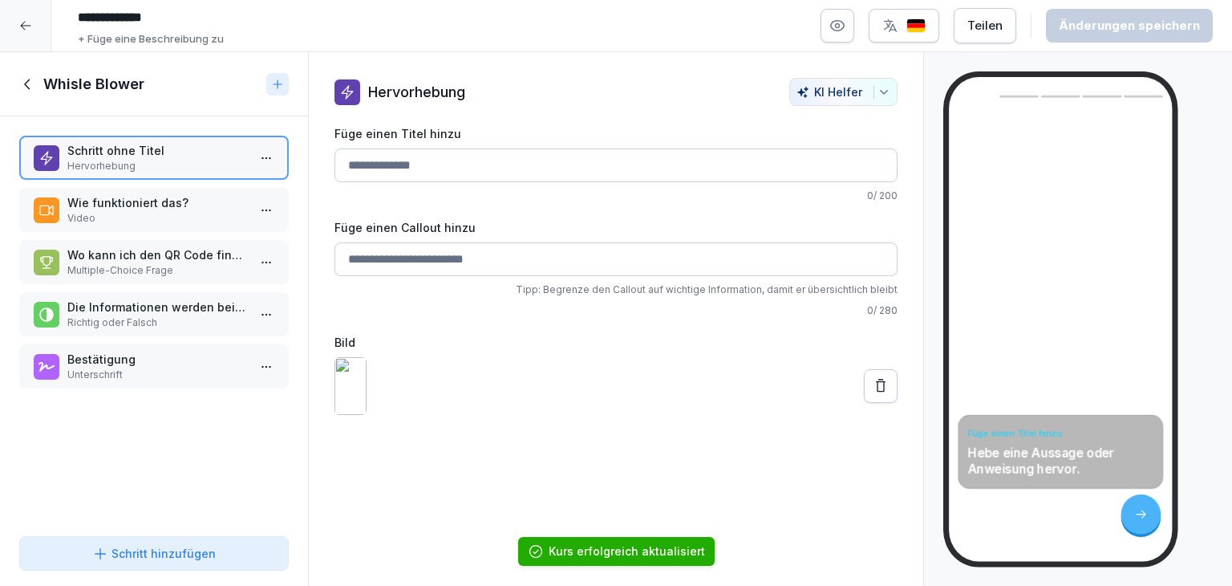
click at [991, 34] on button "Teilen" at bounding box center [985, 25] width 63 height 35
click at [728, 357] on div at bounding box center [616, 386] width 563 height 58
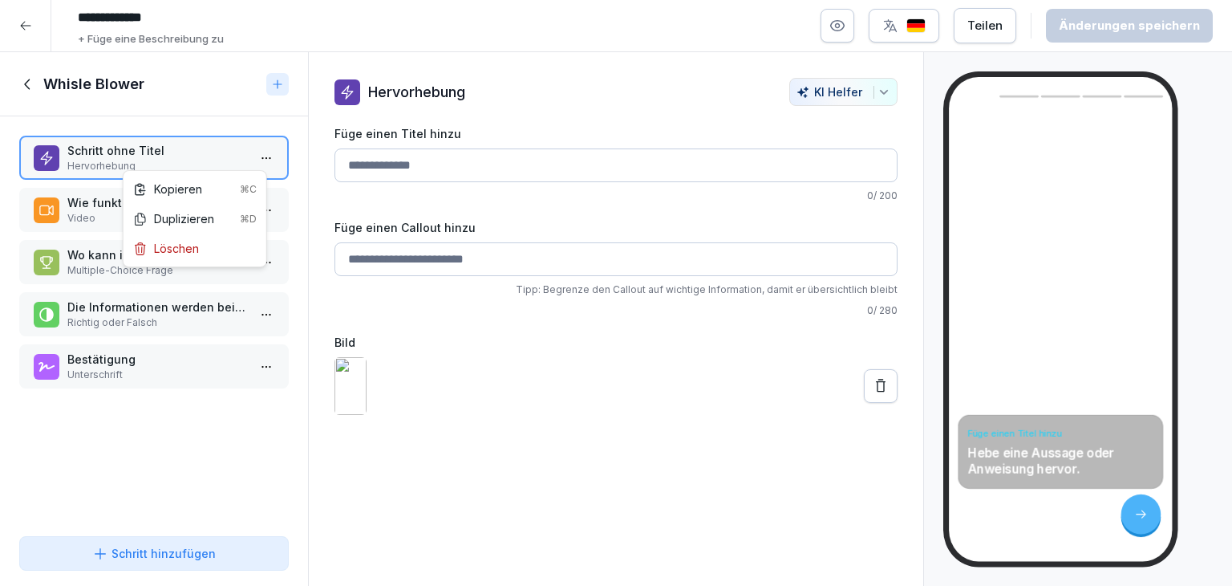
click at [257, 155] on html "**********" at bounding box center [616, 293] width 1232 height 586
click at [153, 245] on div "Löschen" at bounding box center [166, 248] width 66 height 17
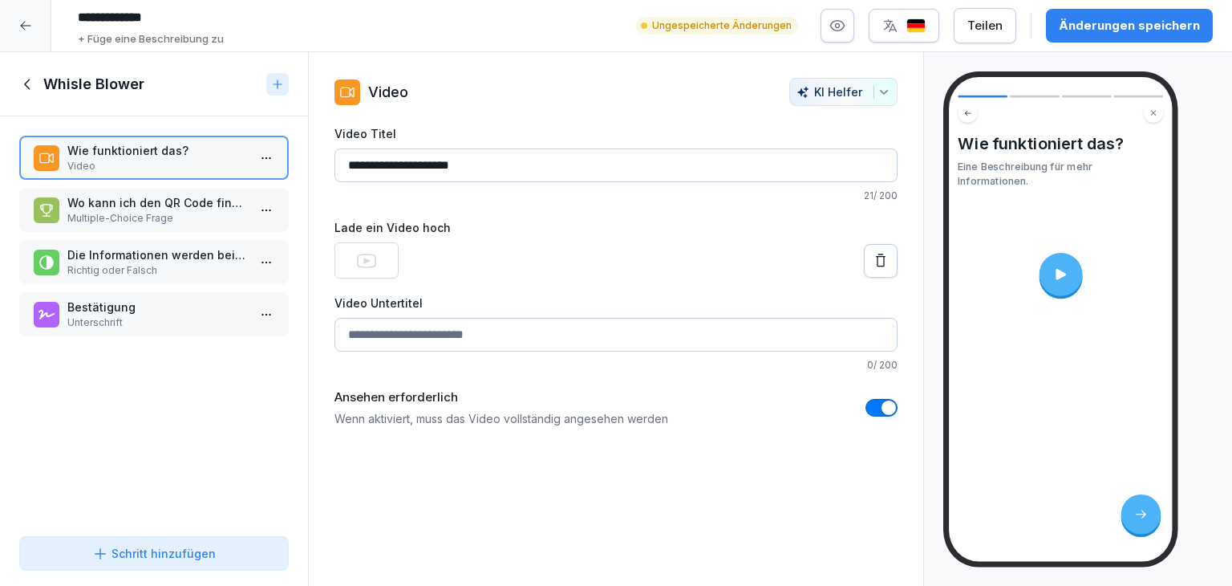
click at [164, 550] on div "Schritt hinzufügen" at bounding box center [154, 553] width 124 height 17
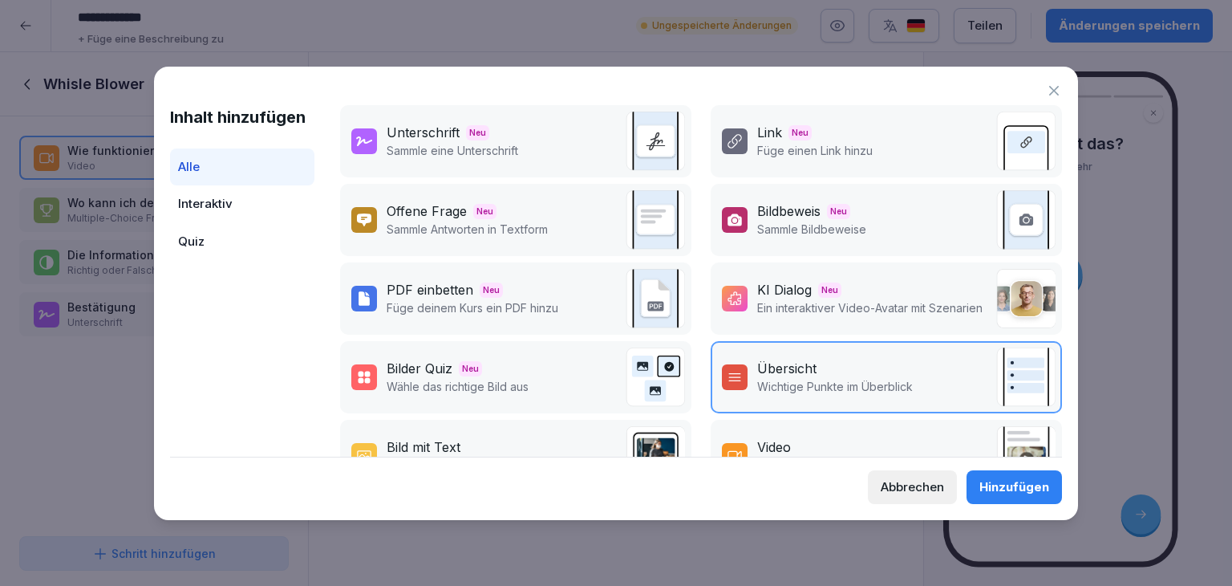
click at [550, 302] on p "Füge deinem Kurs ein PDF hinzu" at bounding box center [473, 307] width 172 height 17
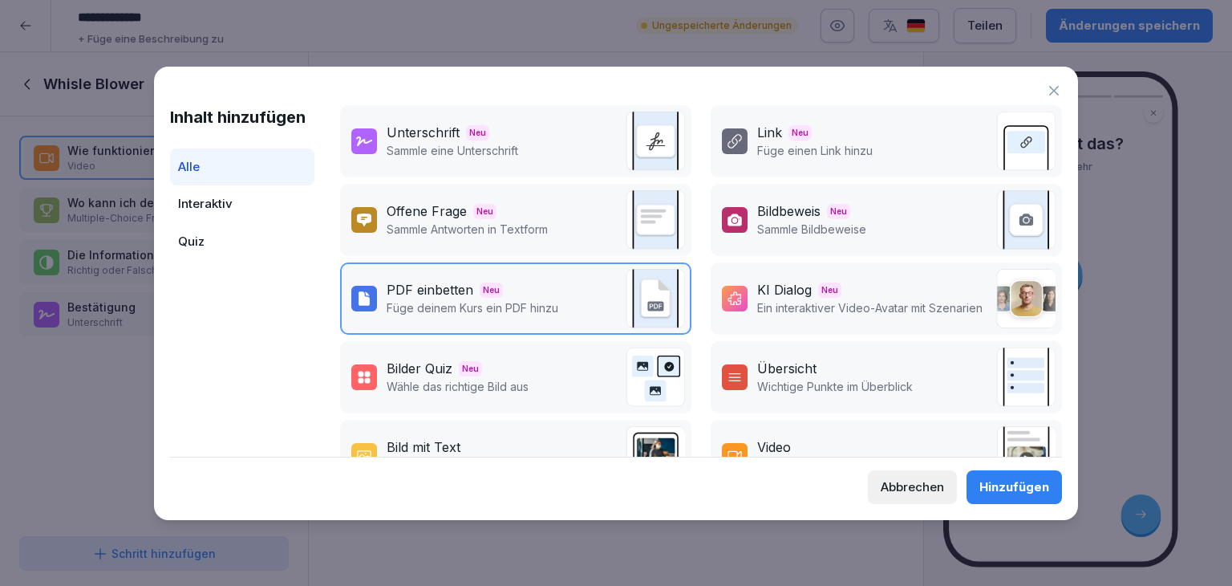
click at [981, 482] on button "Hinzufügen" at bounding box center [1014, 487] width 95 height 34
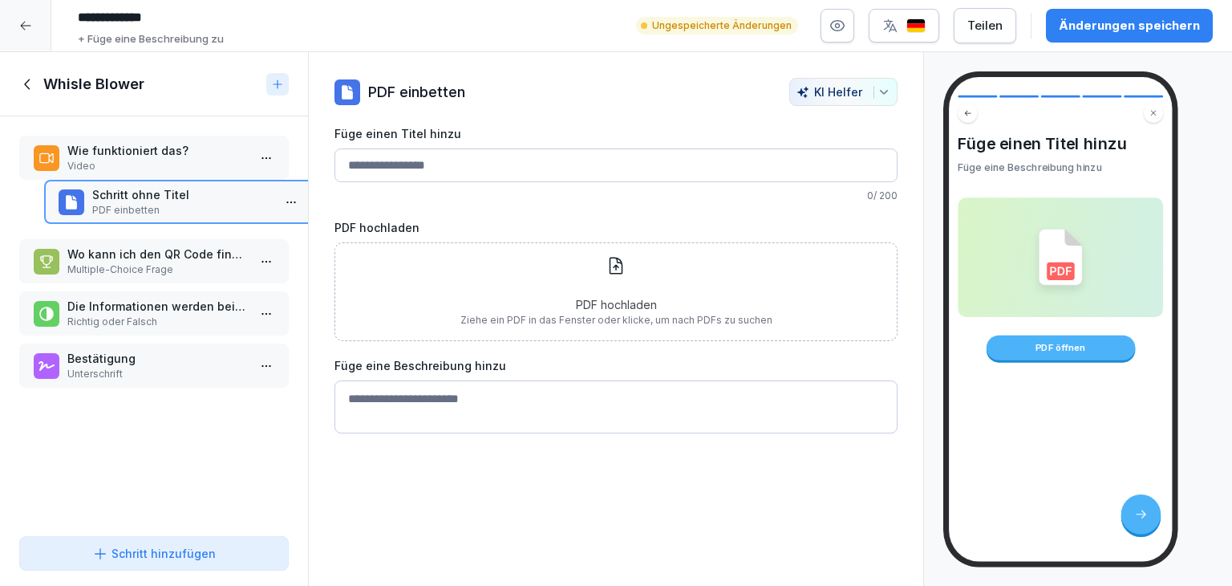
drag, startPoint x: 183, startPoint y: 371, endPoint x: 208, endPoint y: 207, distance: 166.3
click at [208, 207] on p "PDF einbetten" at bounding box center [182, 210] width 180 height 14
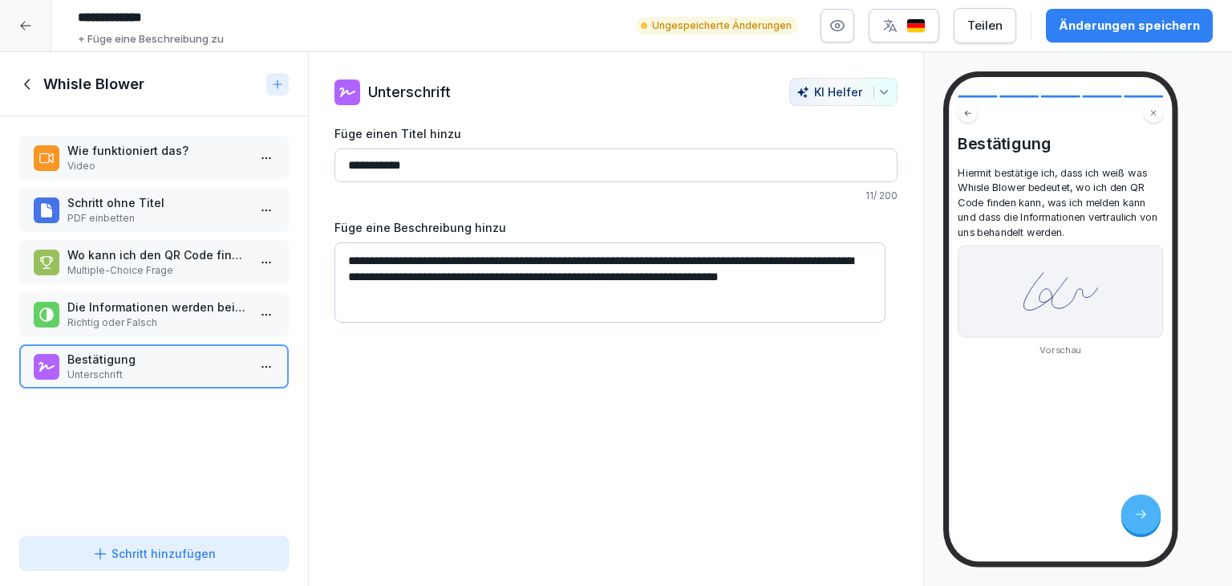
click at [108, 213] on p "PDF einbetten" at bounding box center [157, 218] width 180 height 14
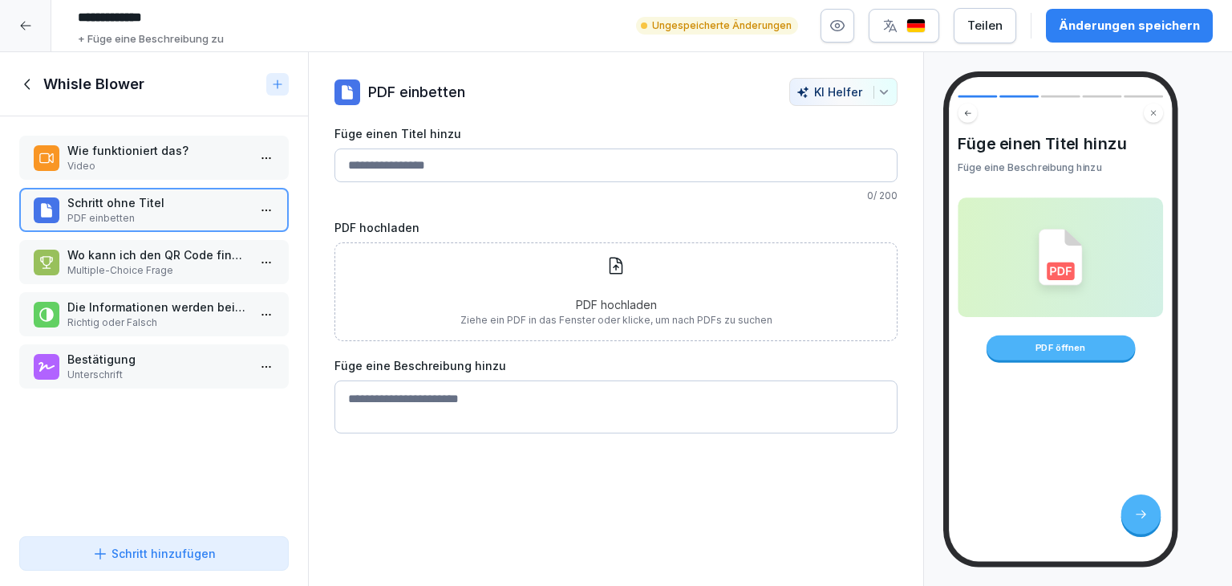
click at [619, 302] on p "PDF hochladen" at bounding box center [616, 304] width 312 height 17
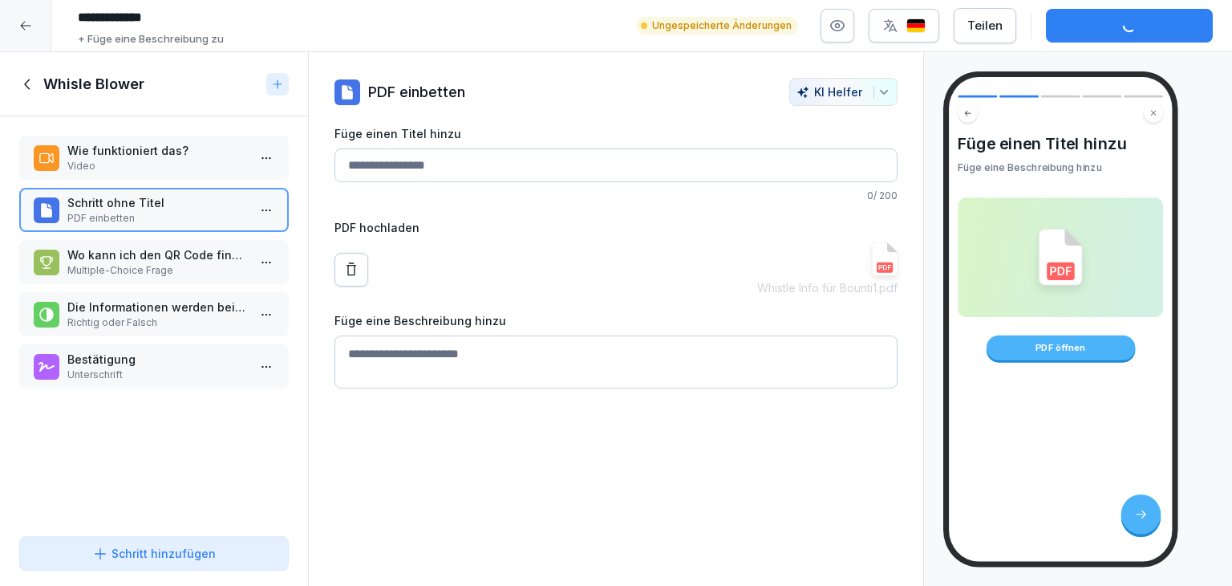
click at [424, 165] on input "Füge einen Titel hinzu" at bounding box center [616, 165] width 563 height 34
type input "**********"
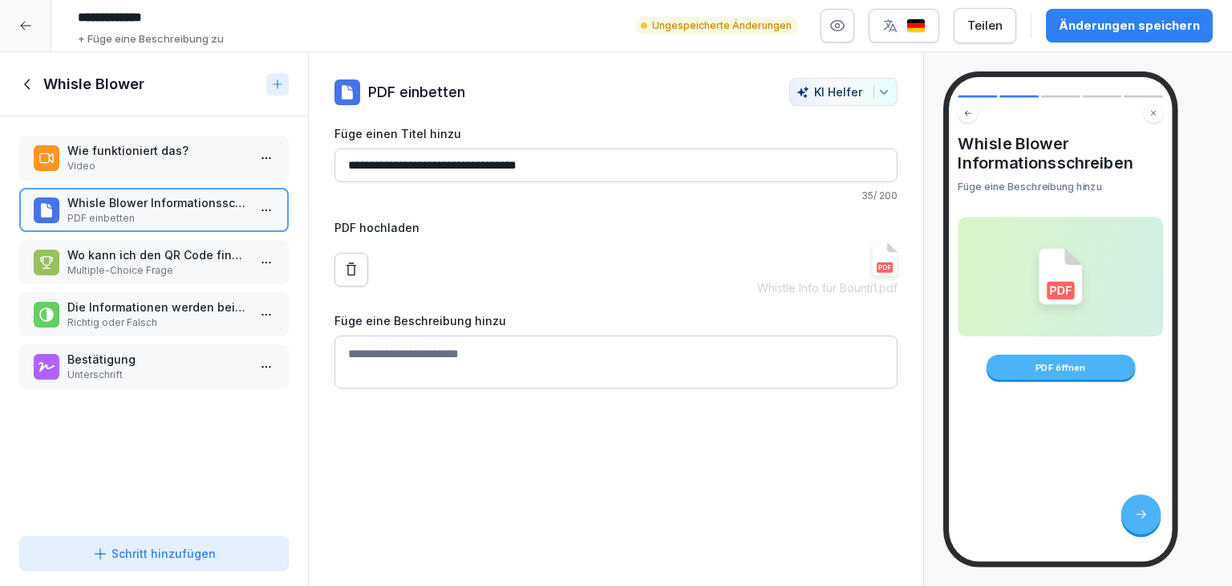
click at [1156, 21] on div "Änderungen speichern" at bounding box center [1129, 26] width 141 height 18
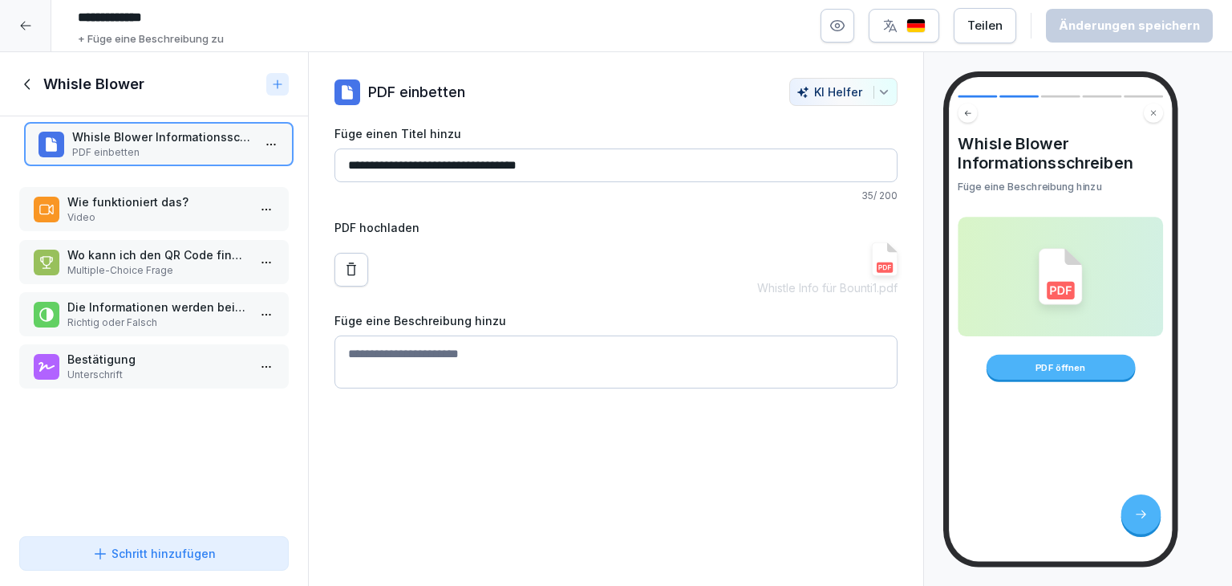
drag, startPoint x: 189, startPoint y: 209, endPoint x: 194, endPoint y: 144, distance: 66.0
click at [194, 144] on p "Whisle Blower Informationsschreiben" at bounding box center [162, 136] width 180 height 17
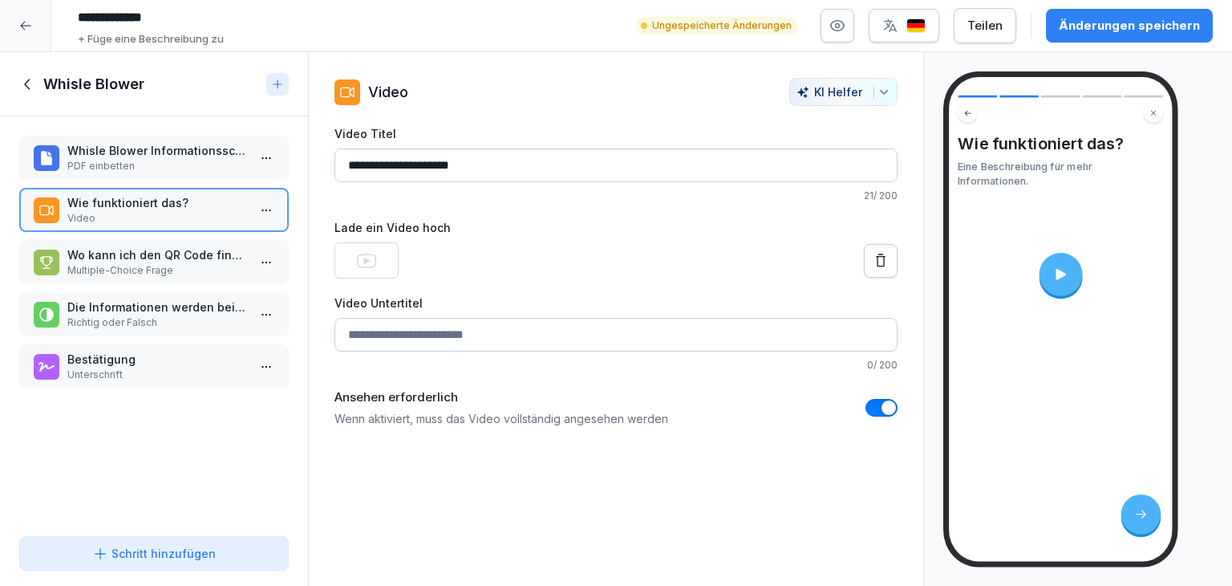
click at [1138, 28] on div "Änderungen speichern" at bounding box center [1129, 26] width 141 height 18
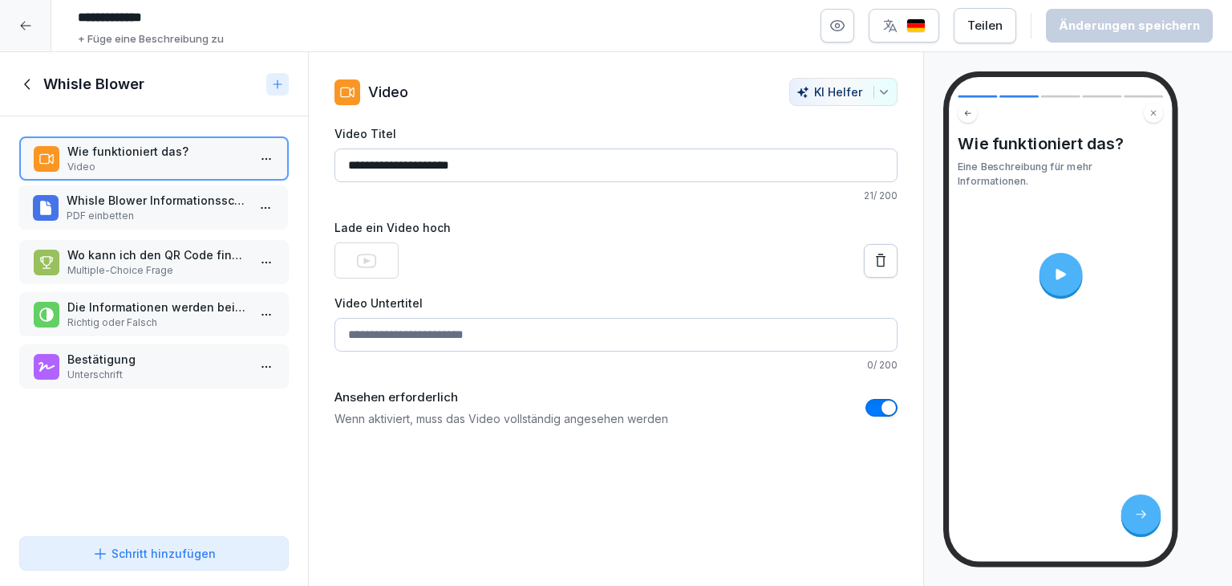
drag, startPoint x: 177, startPoint y: 158, endPoint x: 176, endPoint y: 209, distance: 51.3
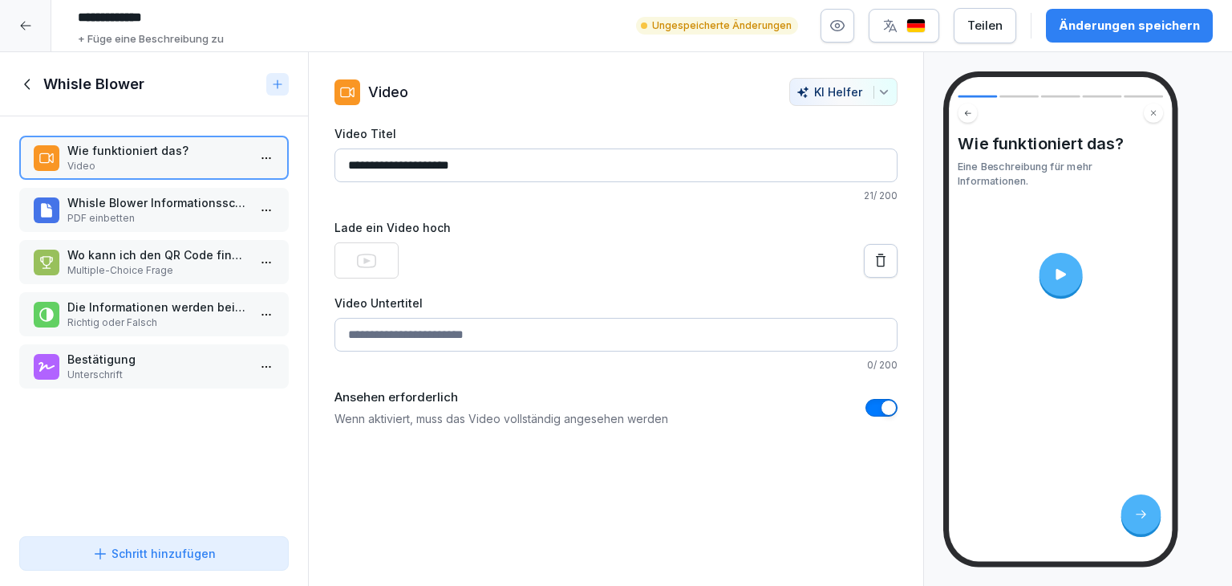
click at [1099, 29] on div "Änderungen speichern" at bounding box center [1129, 26] width 141 height 18
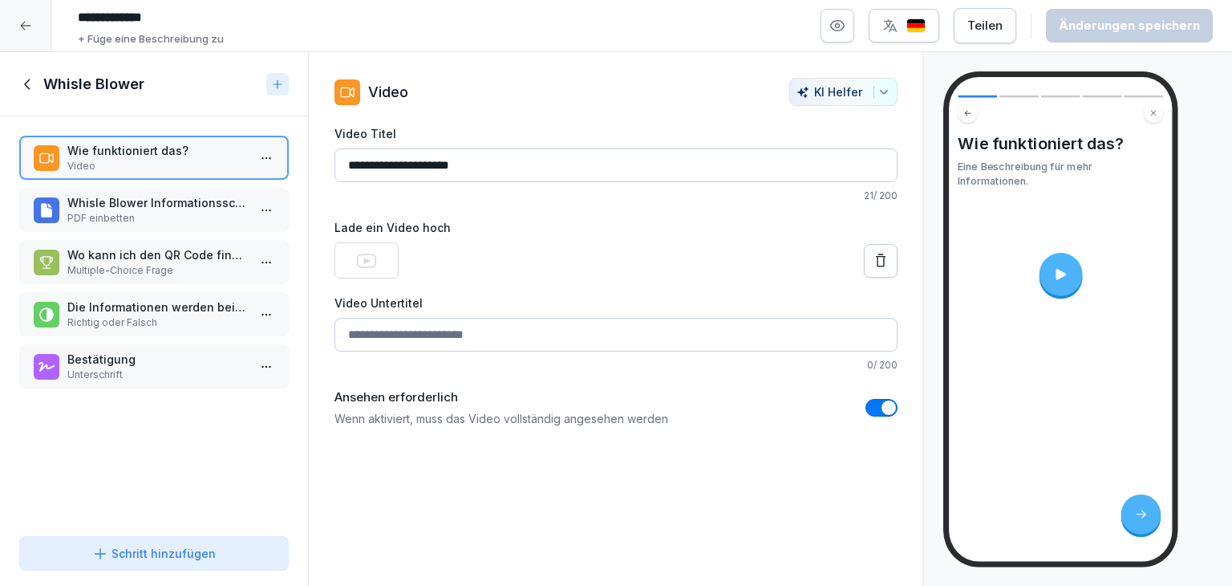
click at [153, 258] on p "Wo kann ich den QR Code finden?" at bounding box center [157, 254] width 180 height 17
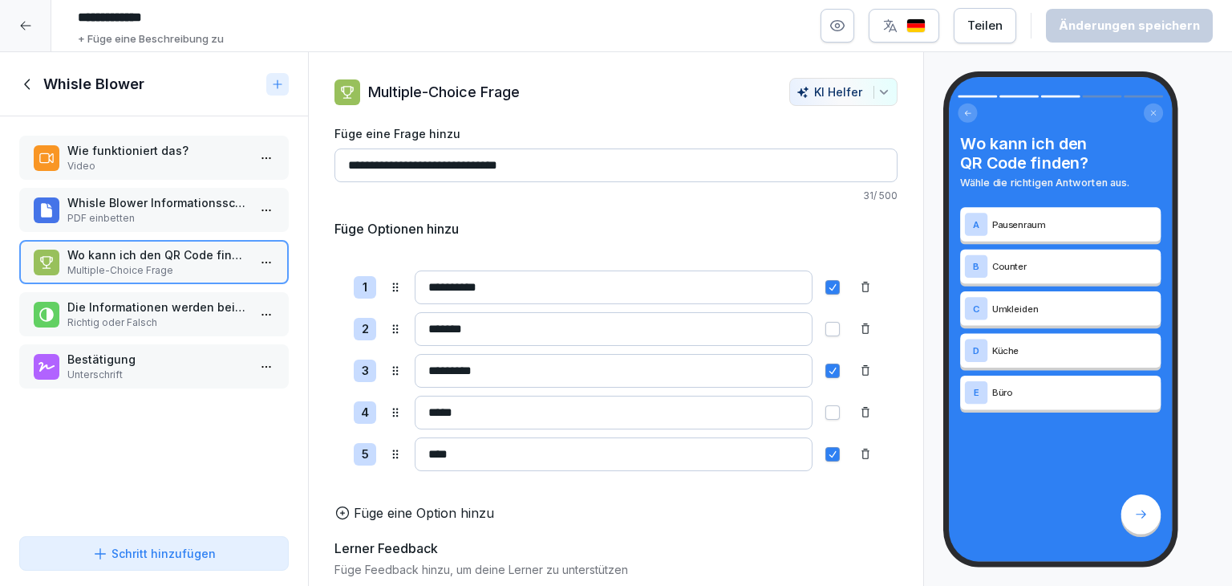
click at [126, 308] on p "Die Informationen werden bei uns vertraulich behandelt." at bounding box center [157, 306] width 180 height 17
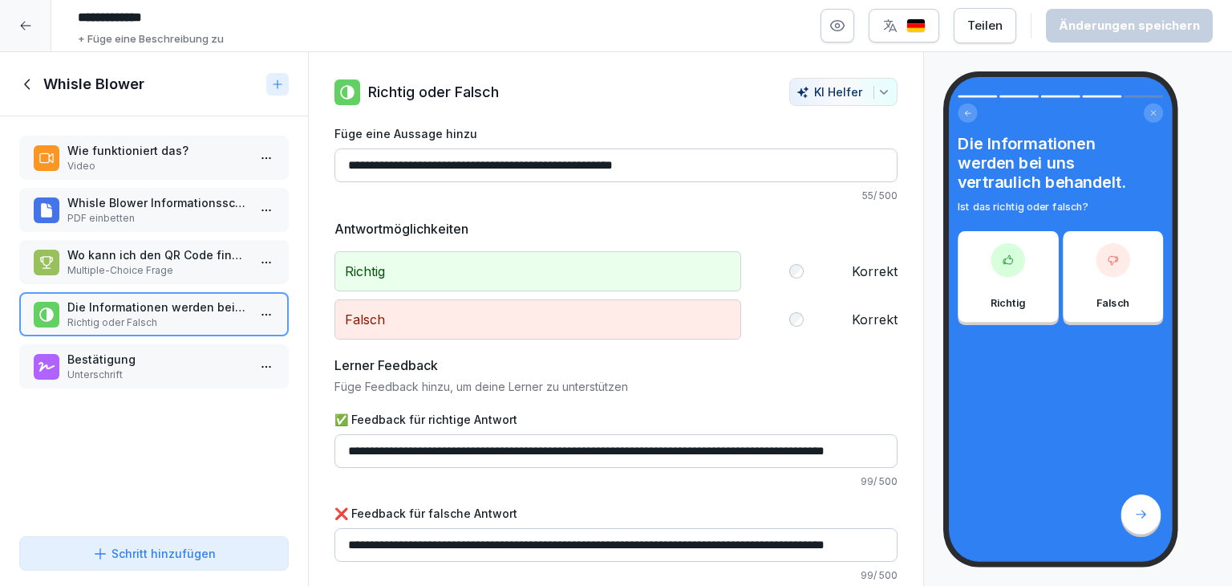
click at [141, 359] on p "Bestätigung" at bounding box center [157, 359] width 180 height 17
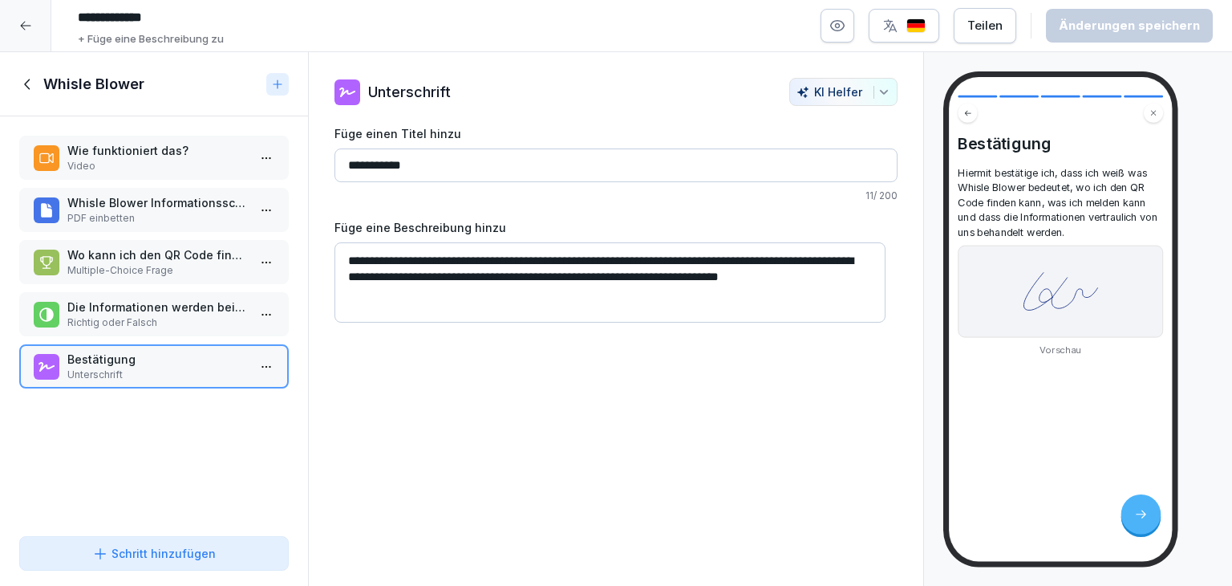
click at [30, 38] on div at bounding box center [25, 25] width 51 height 51
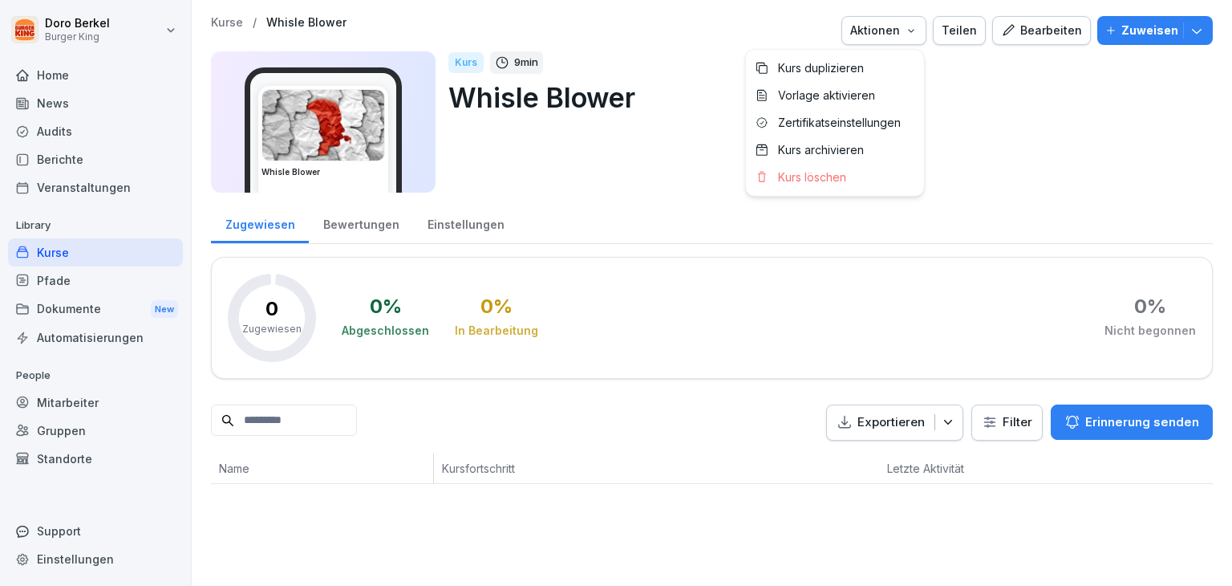
click at [907, 33] on icon "button" at bounding box center [911, 30] width 13 height 13
drag, startPoint x: 907, startPoint y: 33, endPoint x: 1101, endPoint y: 33, distance: 193.3
click at [907, 33] on icon "button" at bounding box center [911, 30] width 13 height 13
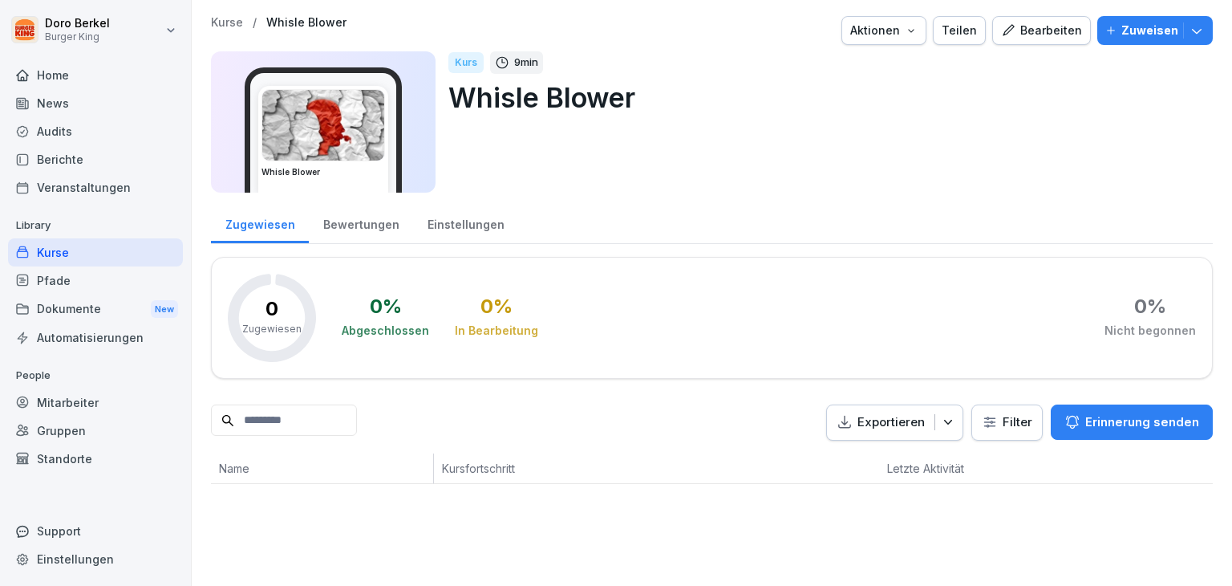
click at [1193, 33] on button "Zuweisen" at bounding box center [1155, 30] width 116 height 29
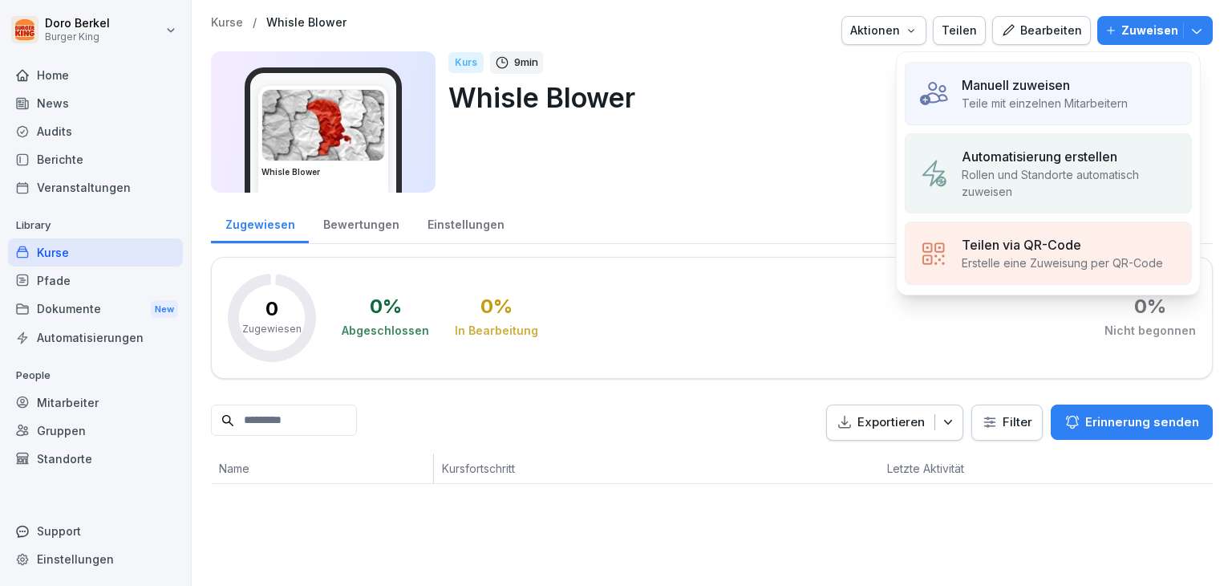
click at [1036, 178] on p "Rollen und Standorte automatisch zuweisen" at bounding box center [1070, 183] width 217 height 34
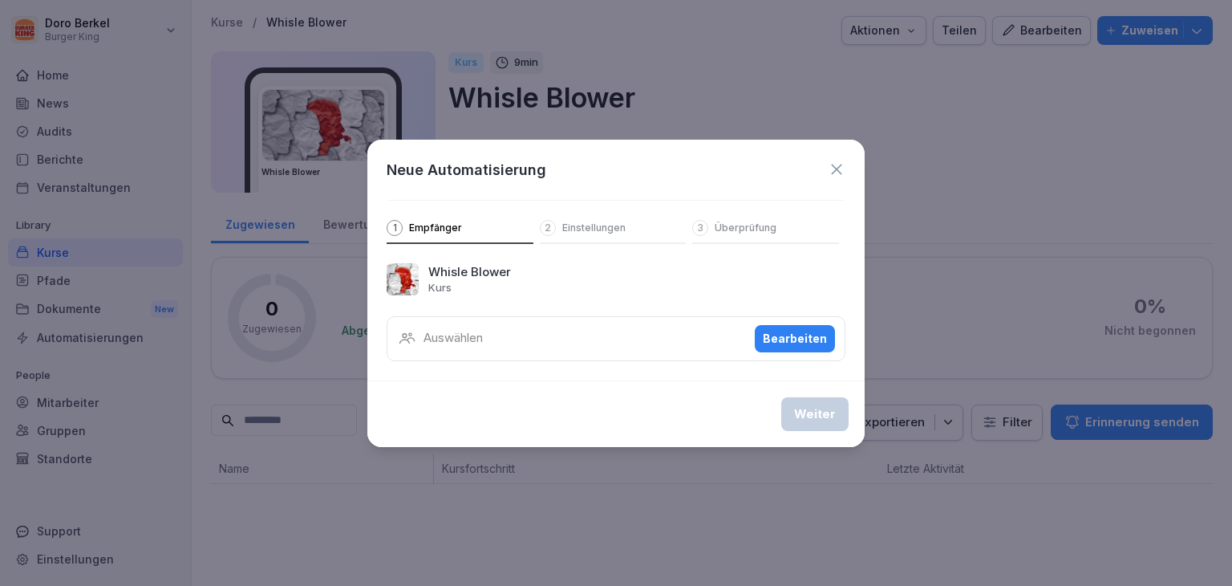
click at [793, 344] on div "Bearbeiten" at bounding box center [795, 339] width 64 height 18
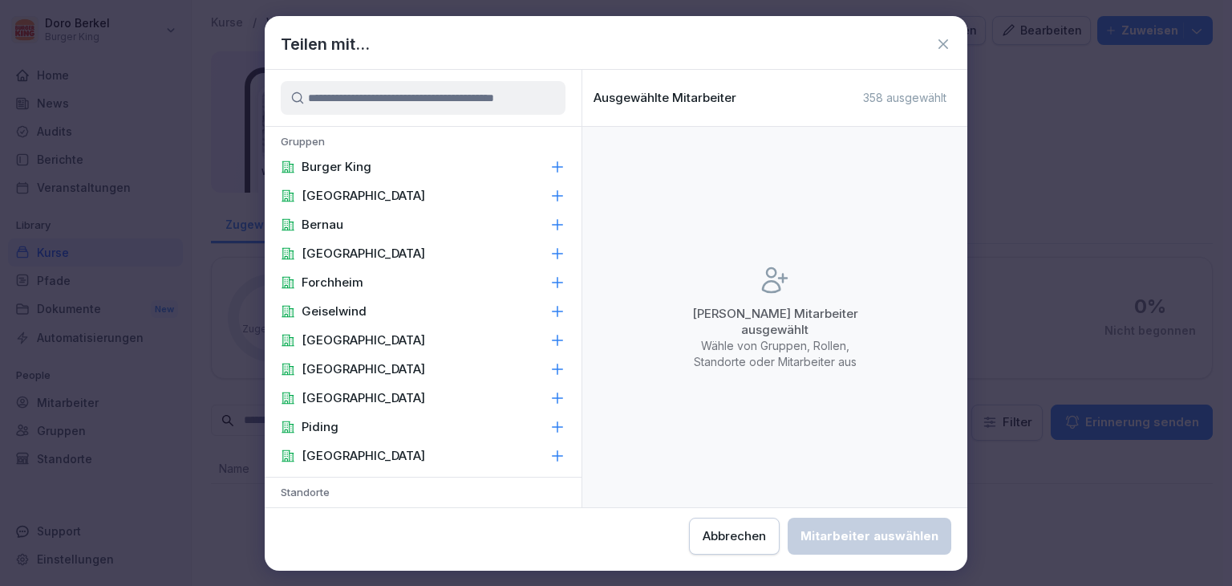
click at [424, 158] on div "Burger King" at bounding box center [423, 166] width 317 height 29
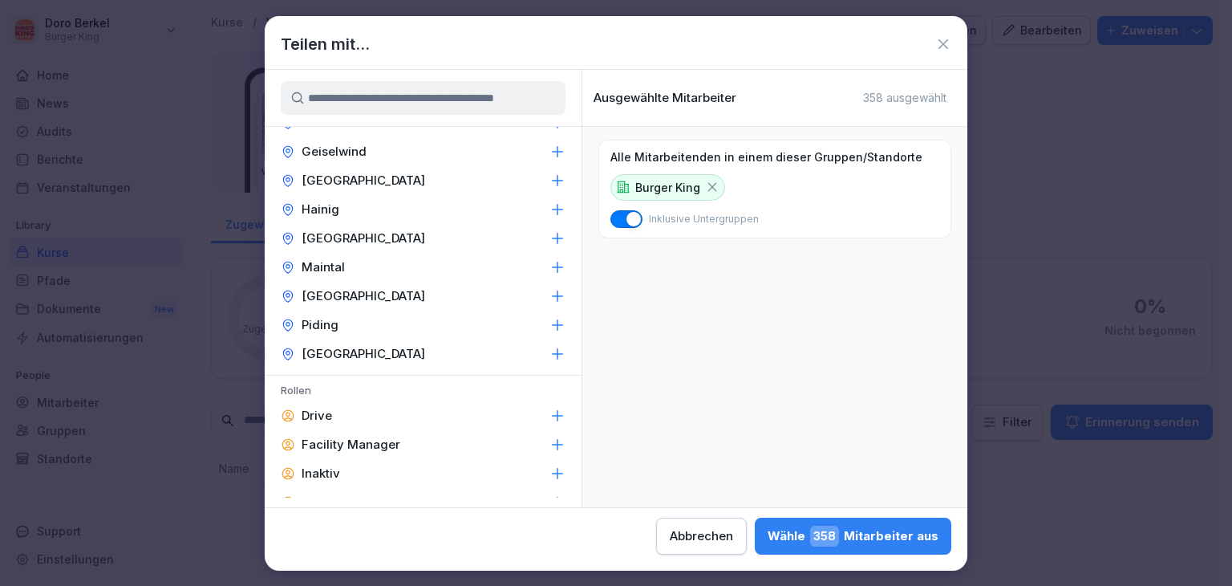
scroll to position [766, 0]
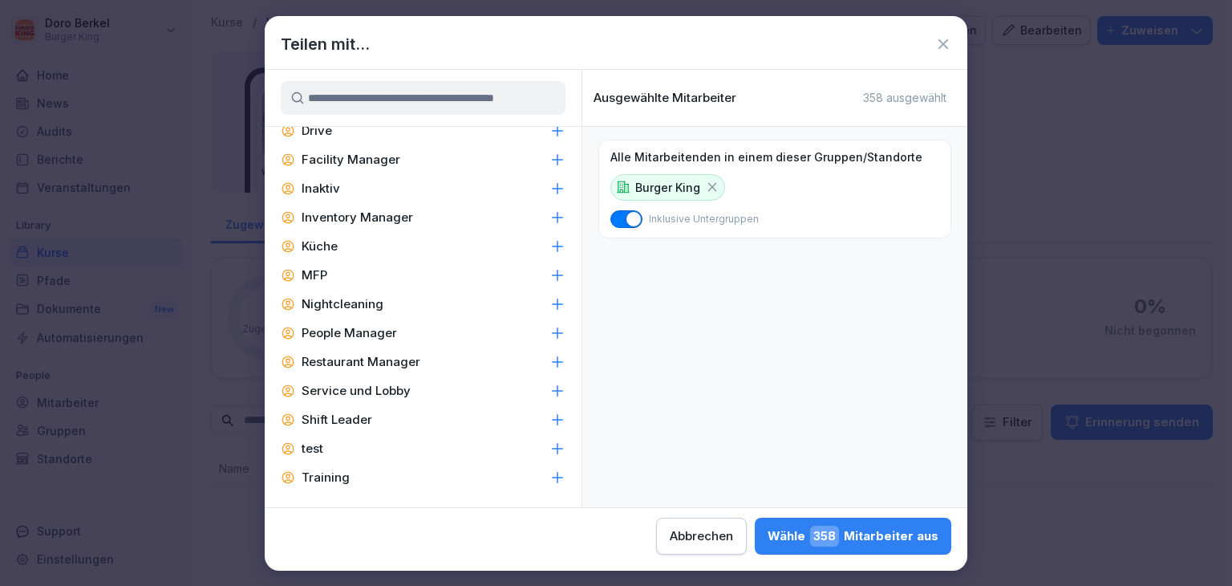
click at [895, 533] on div "[PERSON_NAME] 358 Mitarbeiter aus" at bounding box center [853, 535] width 171 height 21
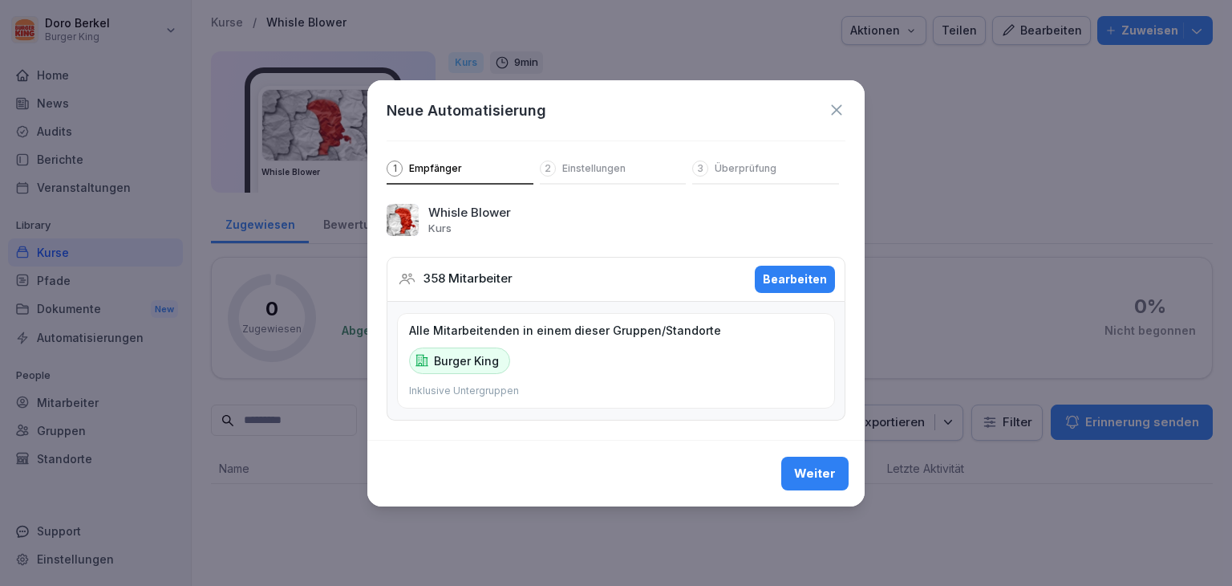
click at [799, 287] on button "Bearbeiten" at bounding box center [795, 279] width 80 height 27
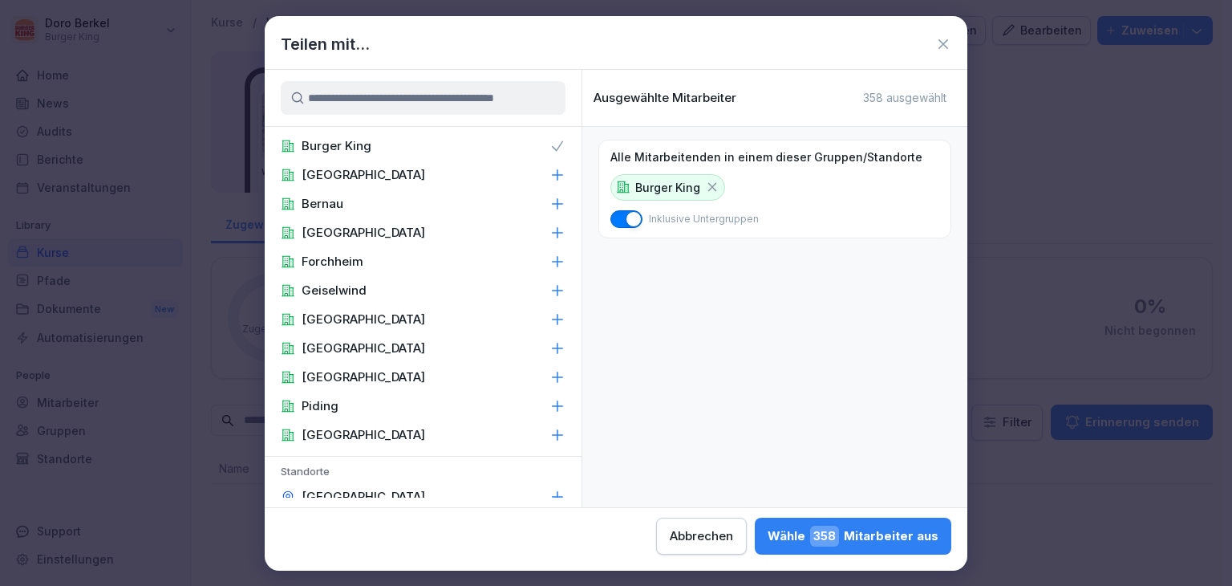
scroll to position [0, 0]
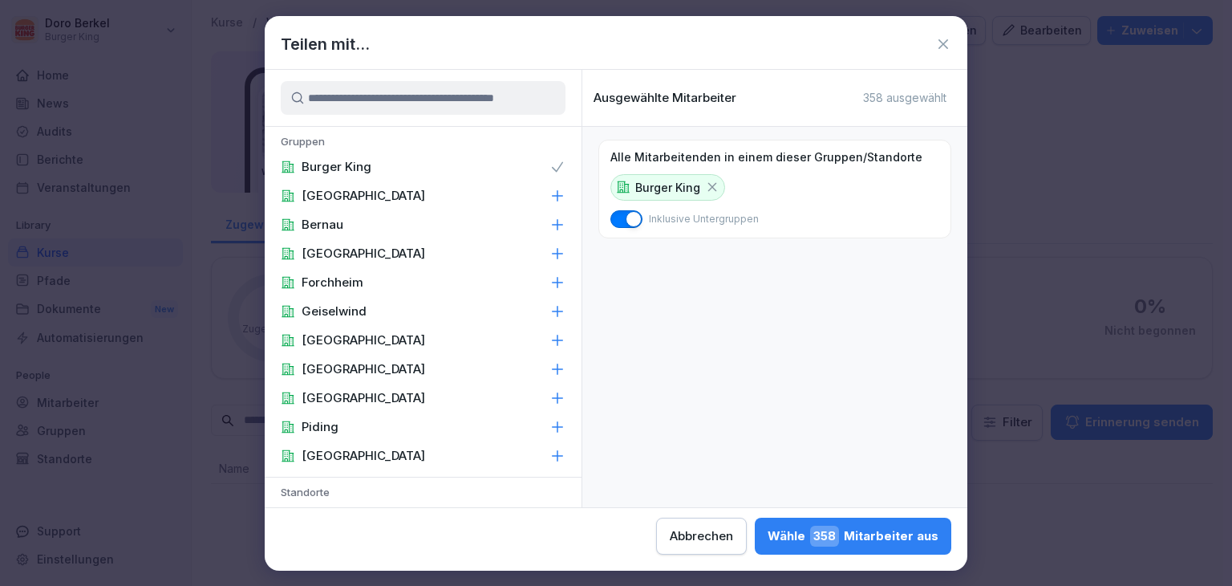
click at [908, 537] on div "[PERSON_NAME] 358 Mitarbeiter aus" at bounding box center [853, 535] width 171 height 21
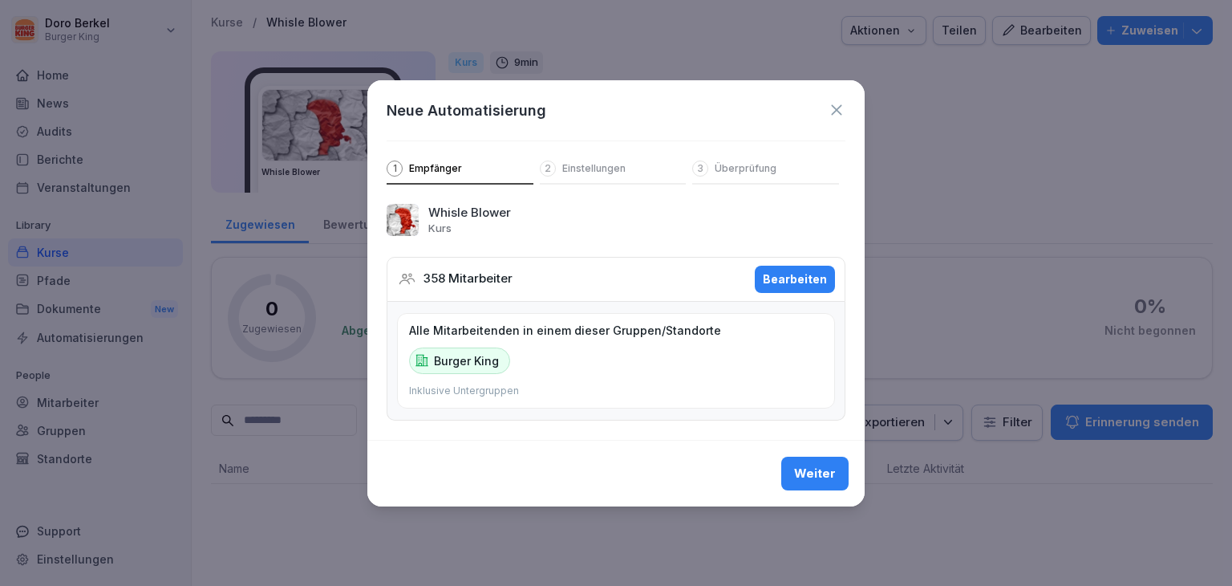
click at [821, 471] on div "Weiter" at bounding box center [815, 473] width 42 height 18
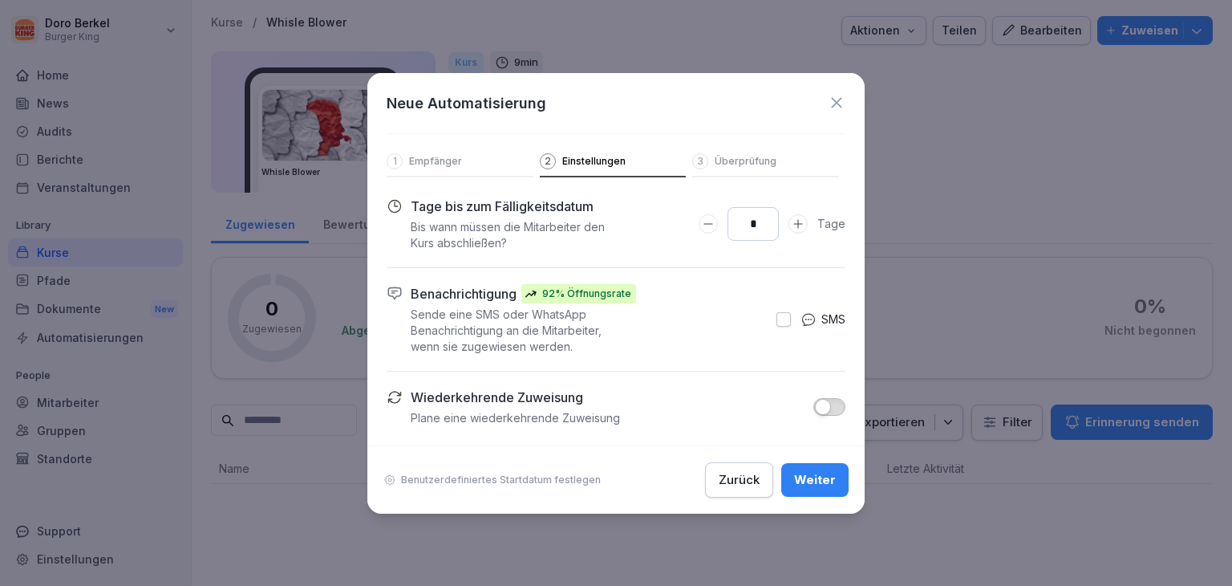
click at [814, 487] on div "Weiter" at bounding box center [815, 480] width 42 height 18
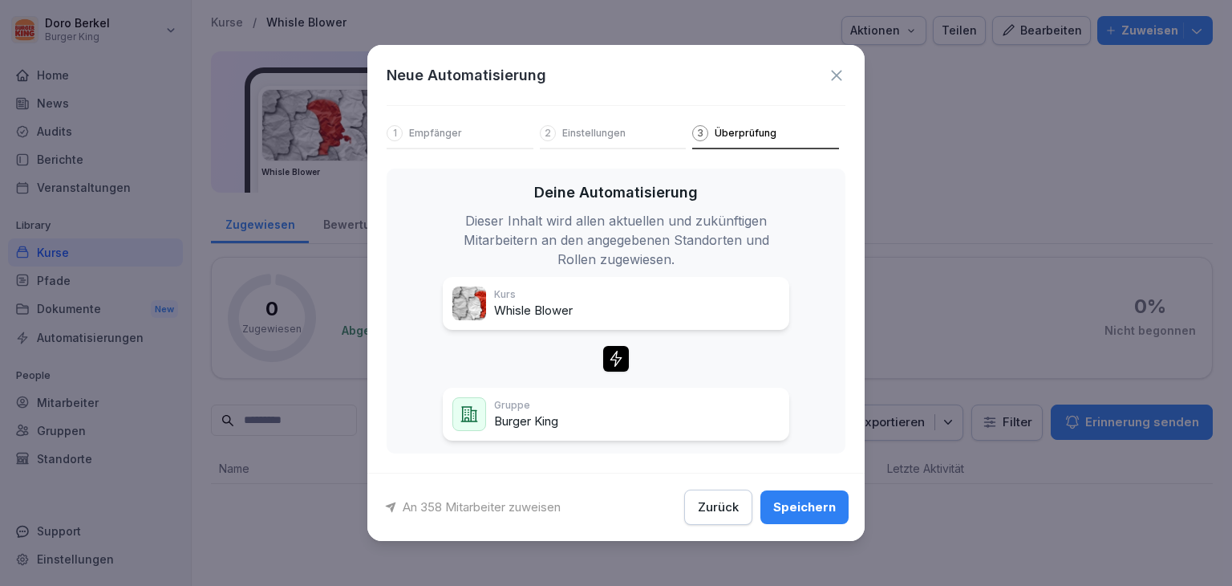
click at [812, 509] on div "Speichern" at bounding box center [804, 507] width 63 height 18
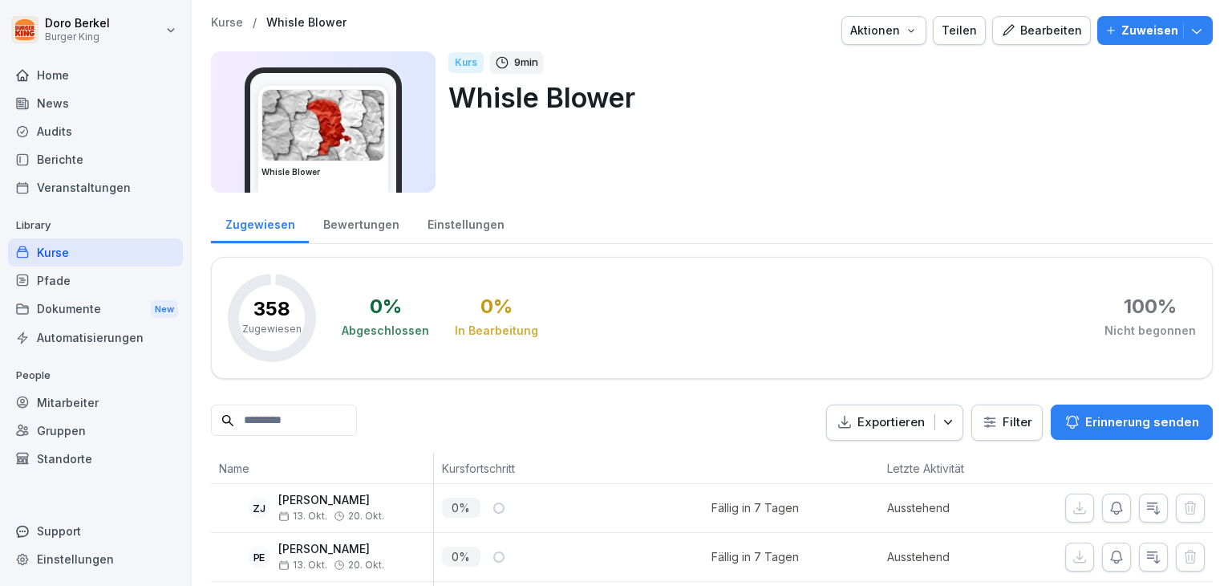
drag, startPoint x: 63, startPoint y: 74, endPoint x: 279, endPoint y: 96, distance: 217.8
click at [63, 74] on div "Home" at bounding box center [95, 75] width 175 height 28
click at [73, 249] on div "Kurse" at bounding box center [95, 252] width 175 height 28
click at [79, 252] on div "Kurse" at bounding box center [95, 252] width 175 height 28
click at [85, 254] on div "Kurse" at bounding box center [95, 252] width 175 height 28
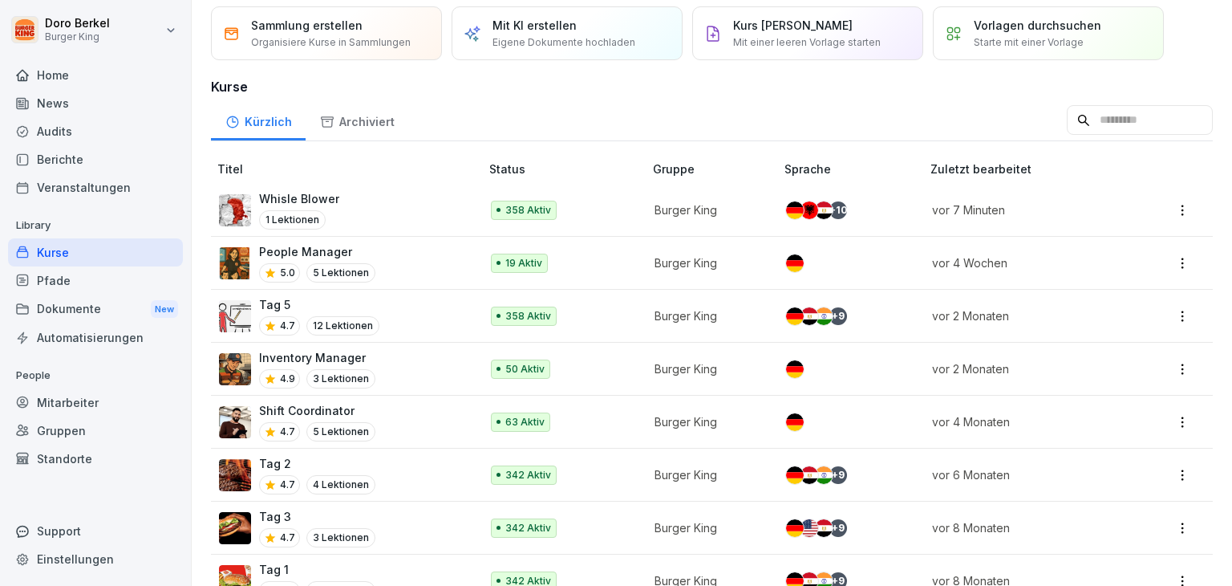
scroll to position [80, 0]
